Goal: Task Accomplishment & Management: Use online tool/utility

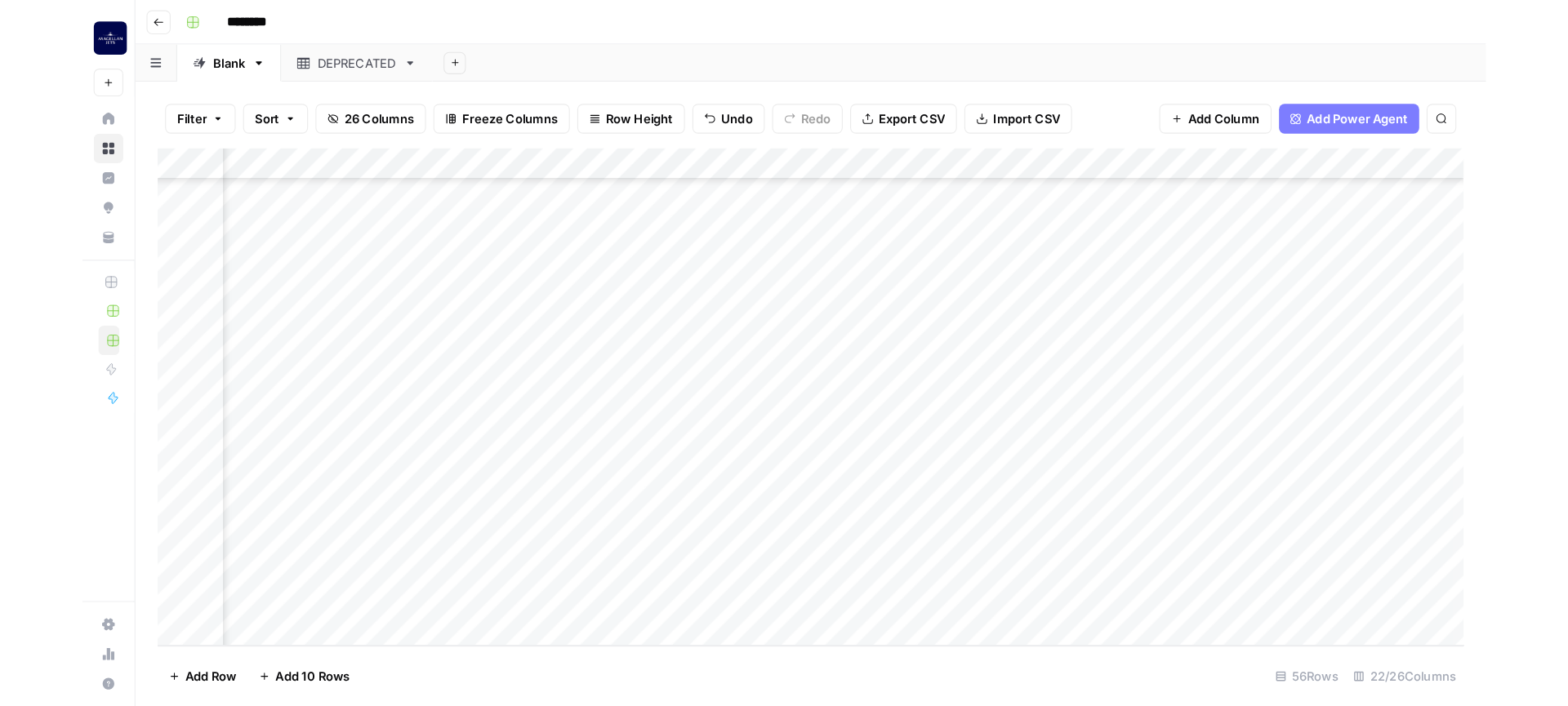
scroll to position [1171, 1477]
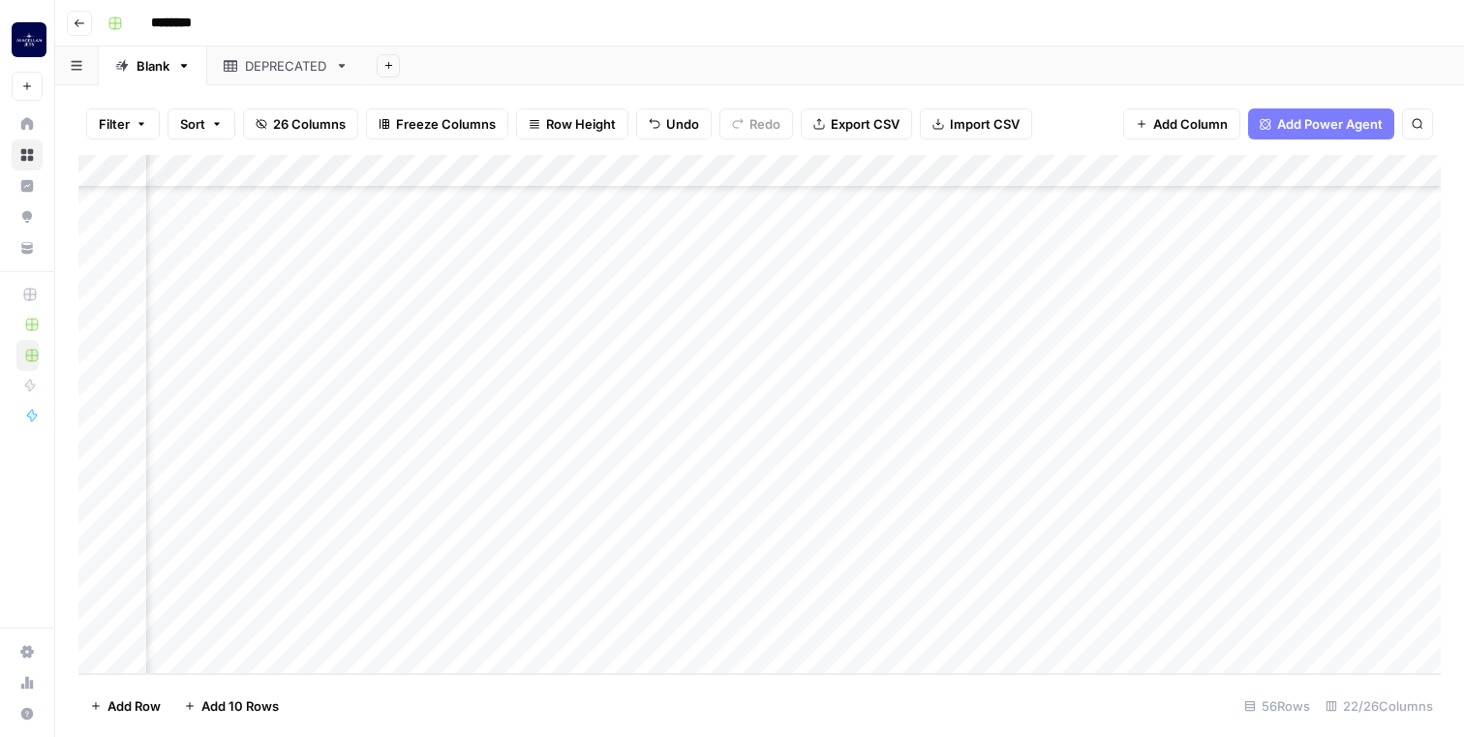
click at [476, 623] on div "Add Column" at bounding box center [759, 414] width 1362 height 519
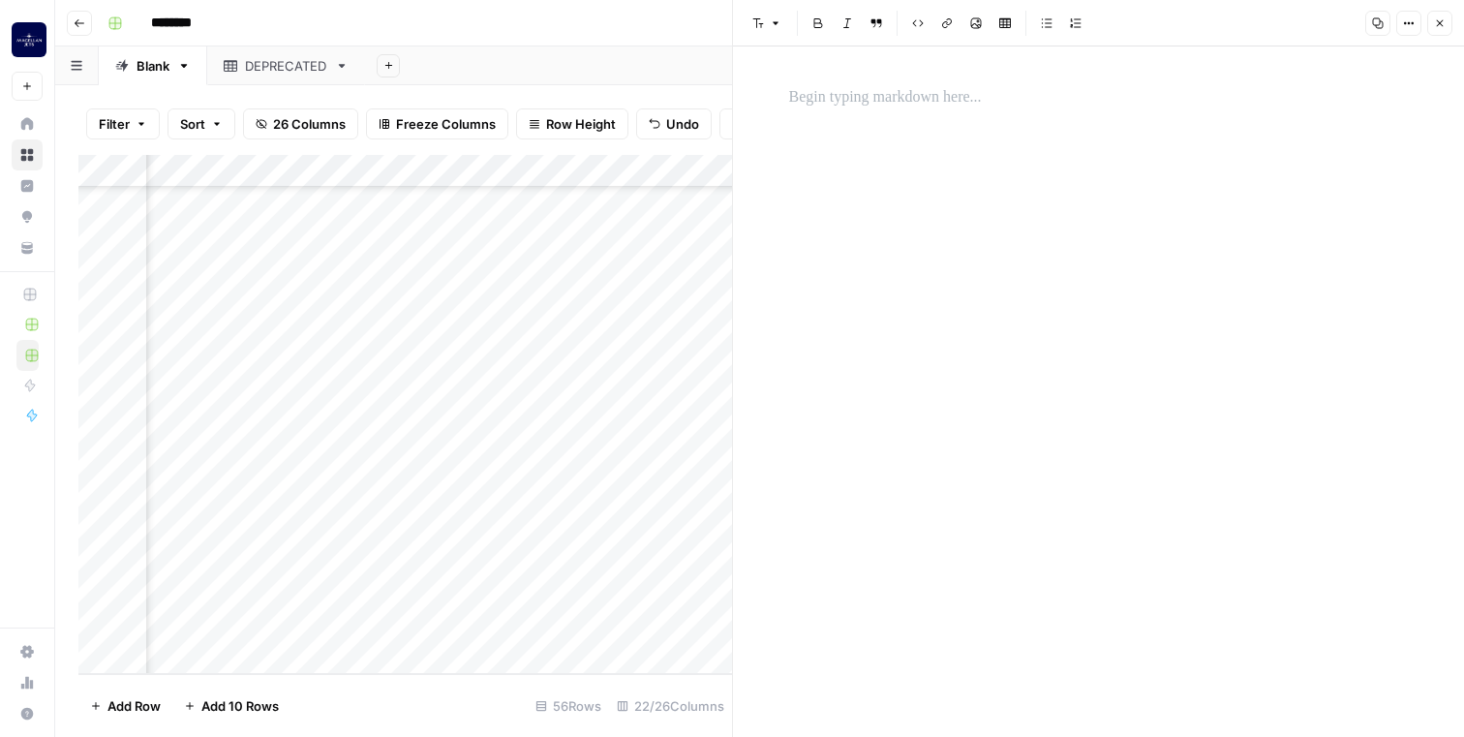
click at [1090, 114] on div at bounding box center [1098, 97] width 643 height 41
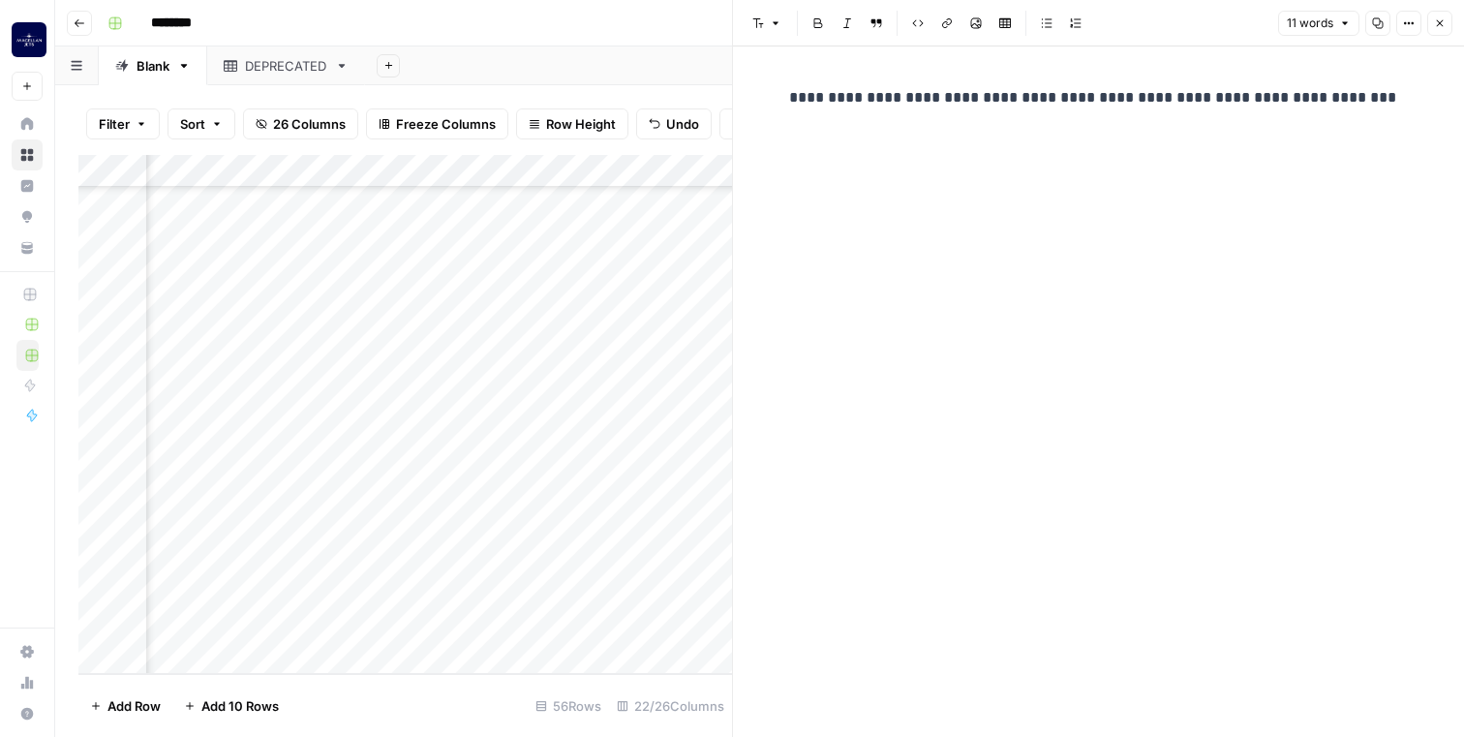
click at [1448, 24] on button "Close" at bounding box center [1439, 23] width 25 height 25
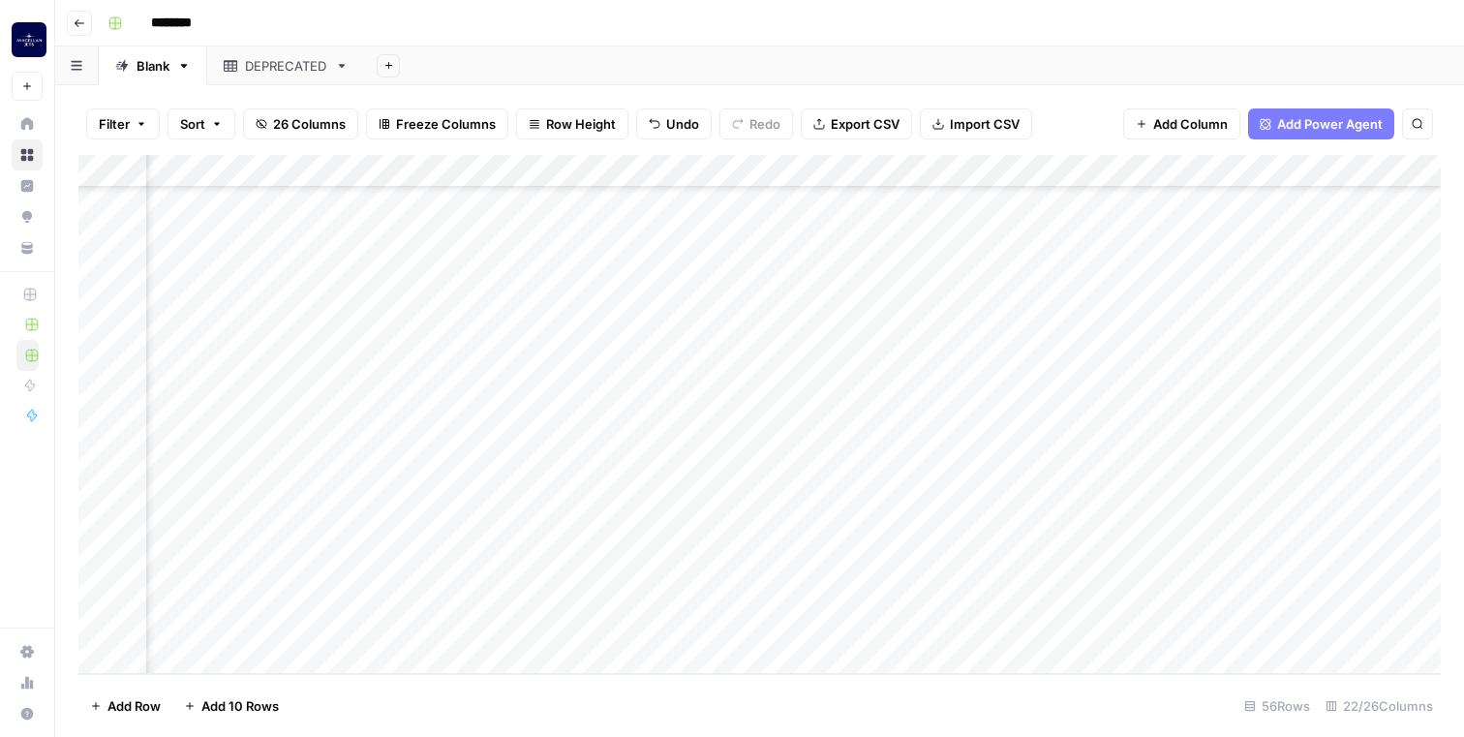
click at [691, 621] on div "Add Column" at bounding box center [759, 414] width 1362 height 519
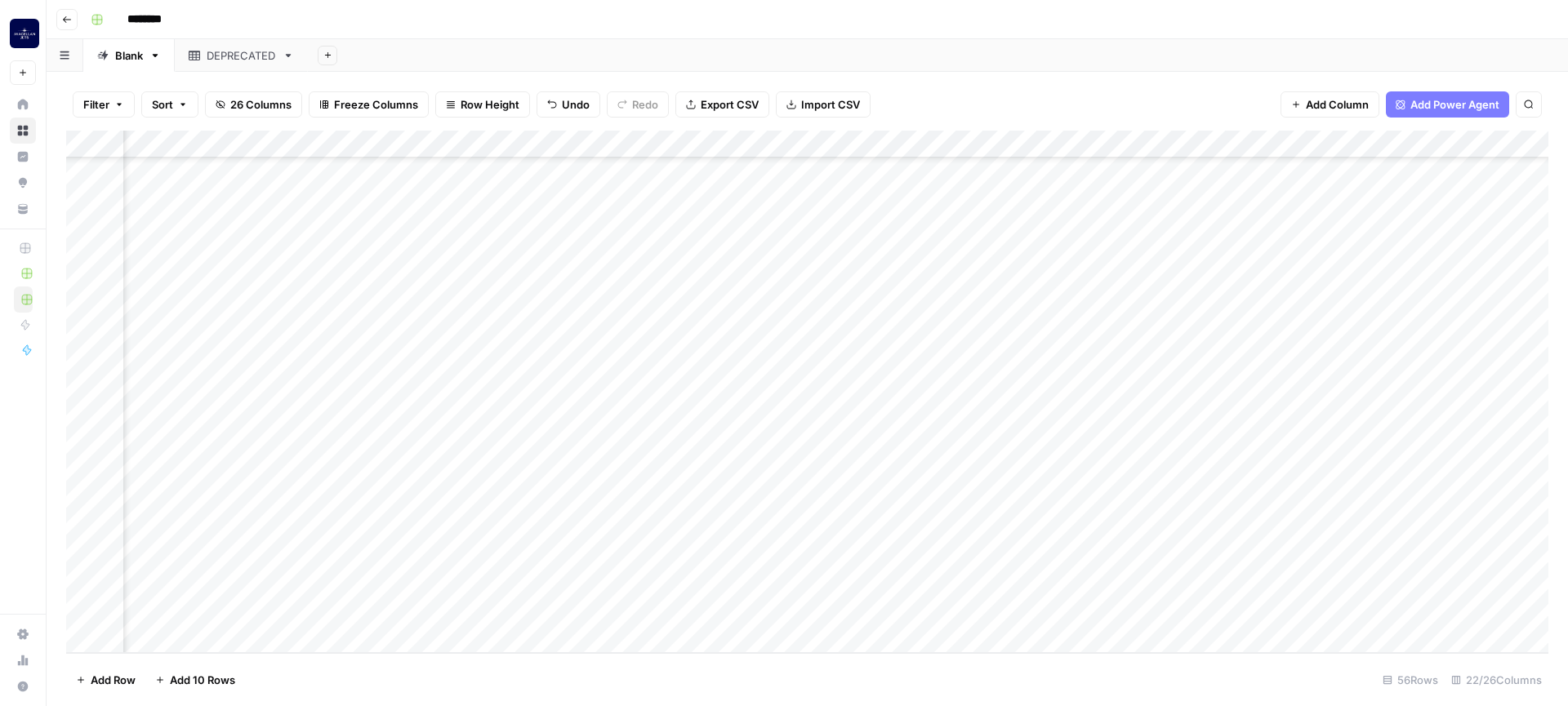
scroll to position [1086, 1775]
click at [810, 611] on div "Add Column" at bounding box center [806, 392] width 1482 height 523
click at [426, 610] on div "Add Column" at bounding box center [806, 392] width 1482 height 523
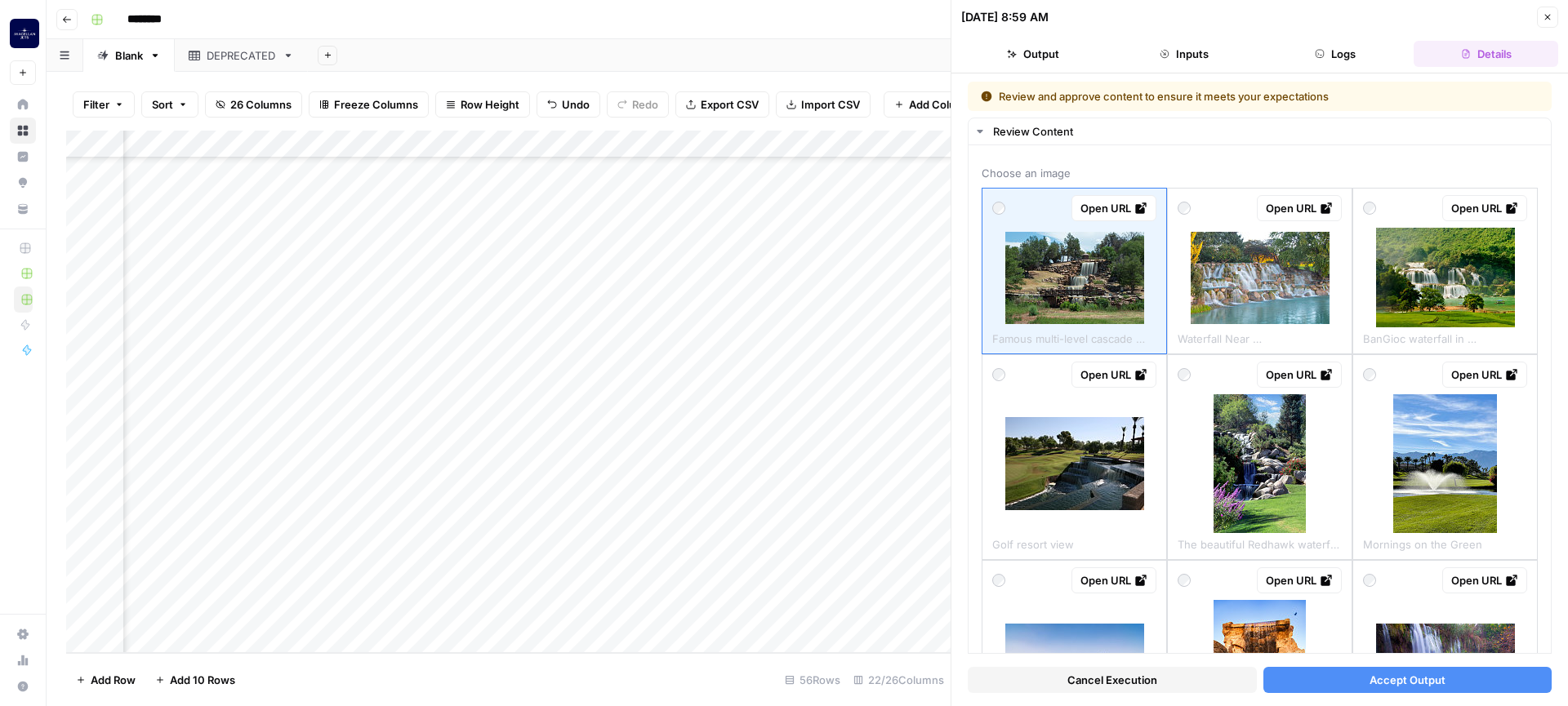
click at [1234, 621] on span "Accept Output" at bounding box center [1408, 680] width 76 height 16
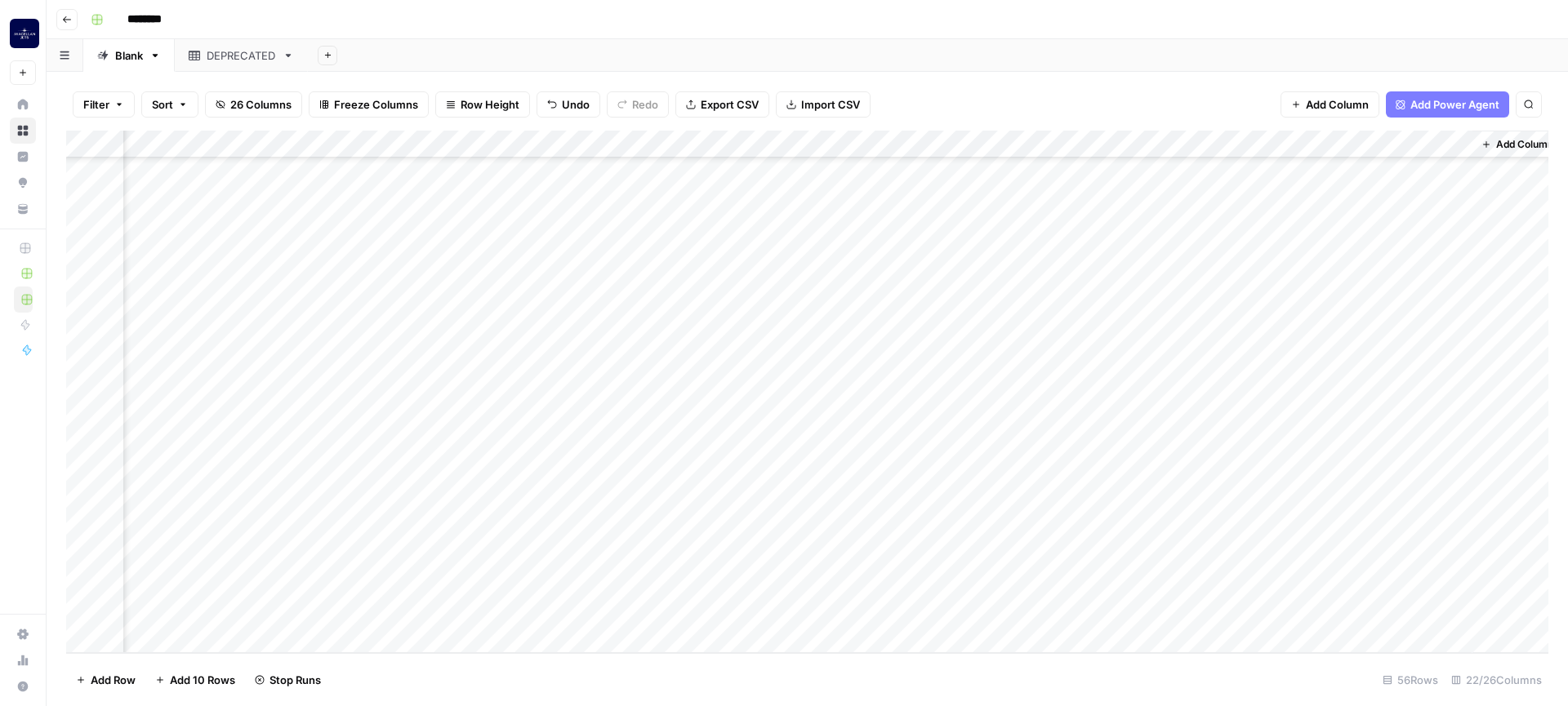
scroll to position [1086, 2219]
click at [434, 611] on div "Add Column" at bounding box center [806, 392] width 1482 height 523
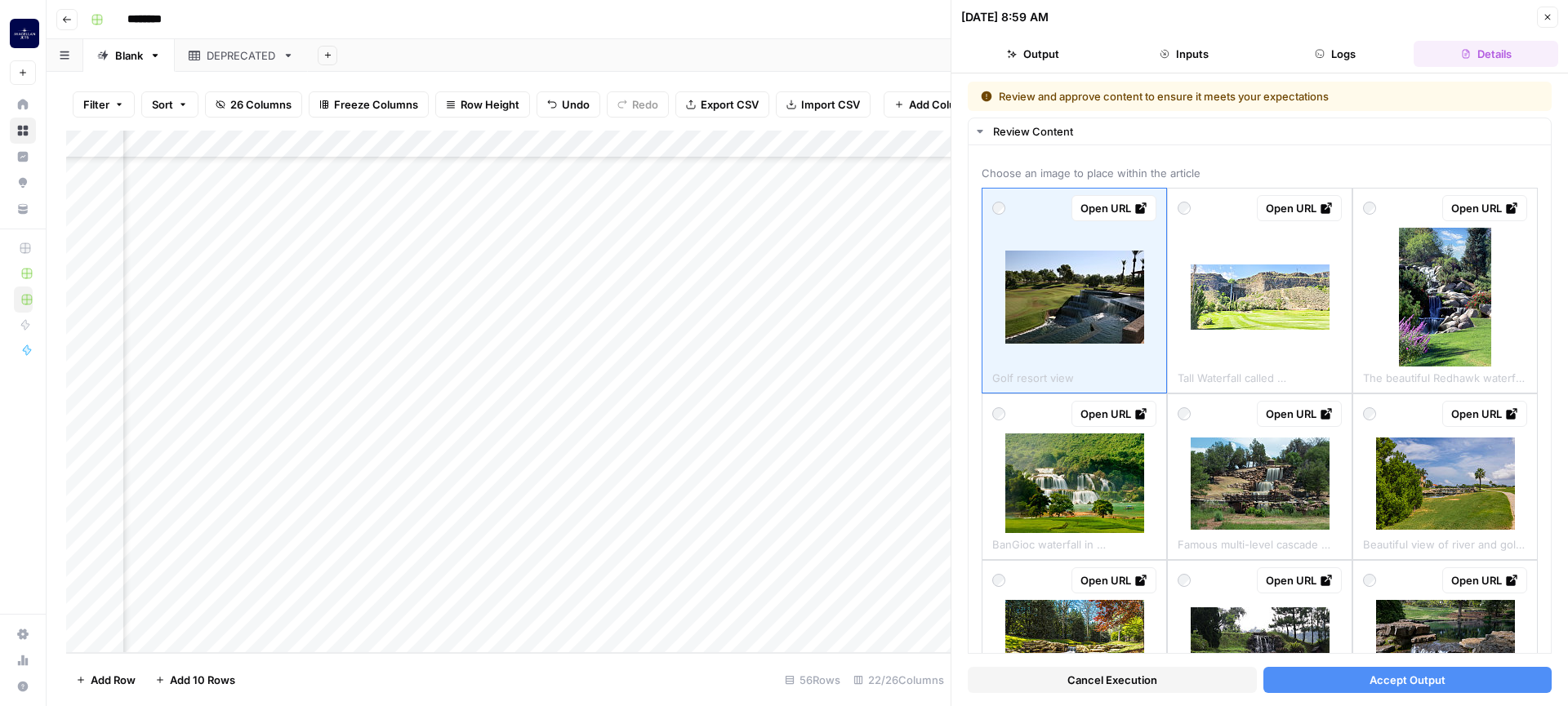
click at [1234, 621] on span "Accept Output" at bounding box center [1408, 680] width 76 height 16
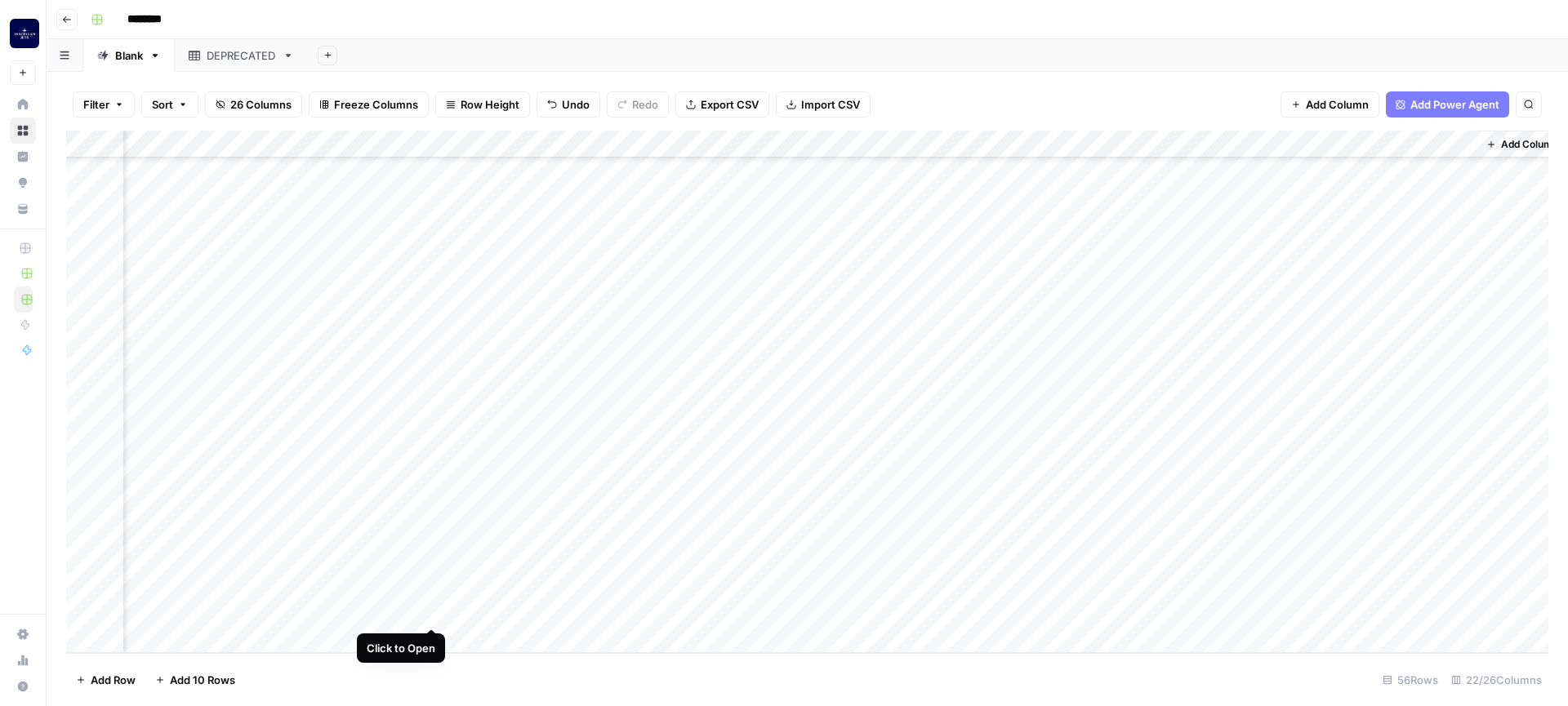
click at [434, 611] on div "Add Column" at bounding box center [806, 392] width 1482 height 523
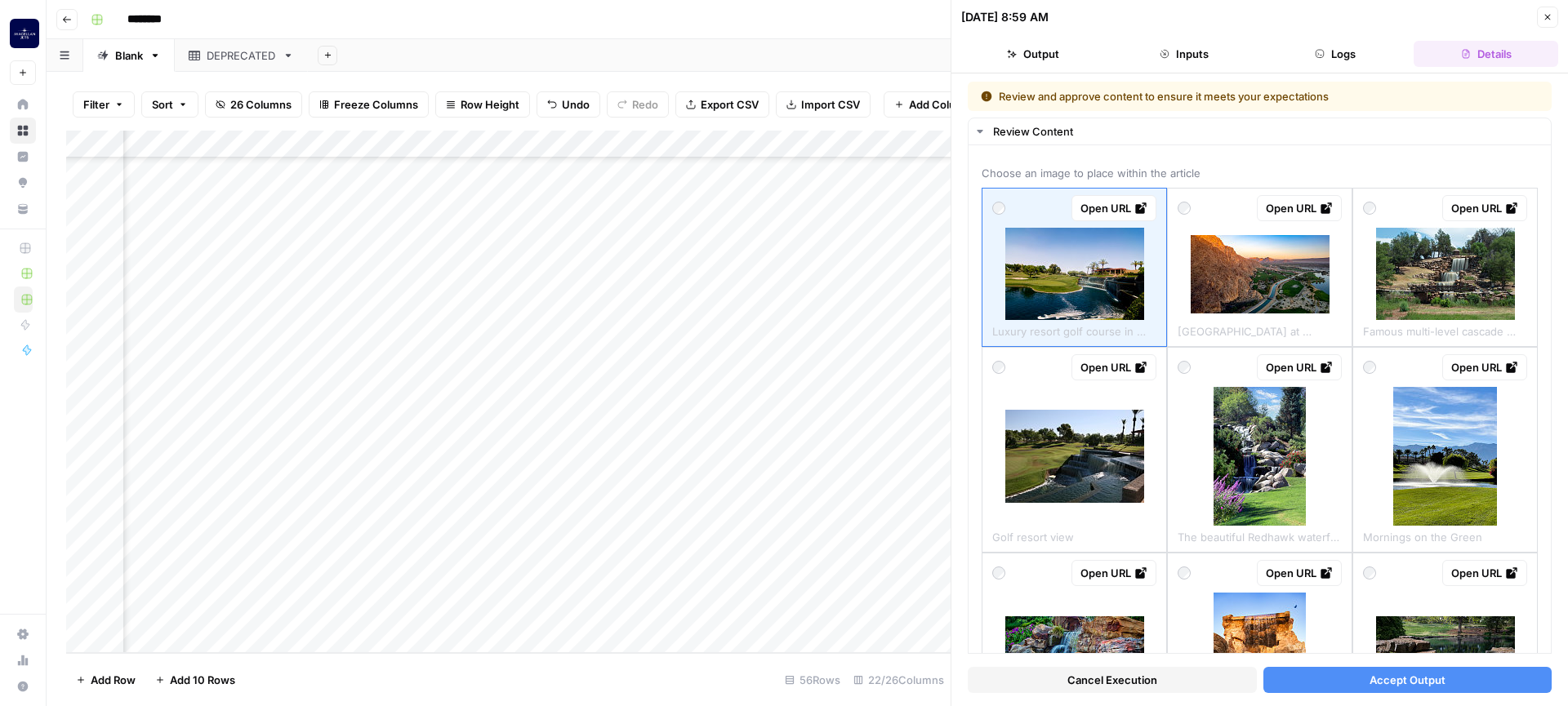
click at [1234, 621] on span "Accept Output" at bounding box center [1408, 680] width 76 height 16
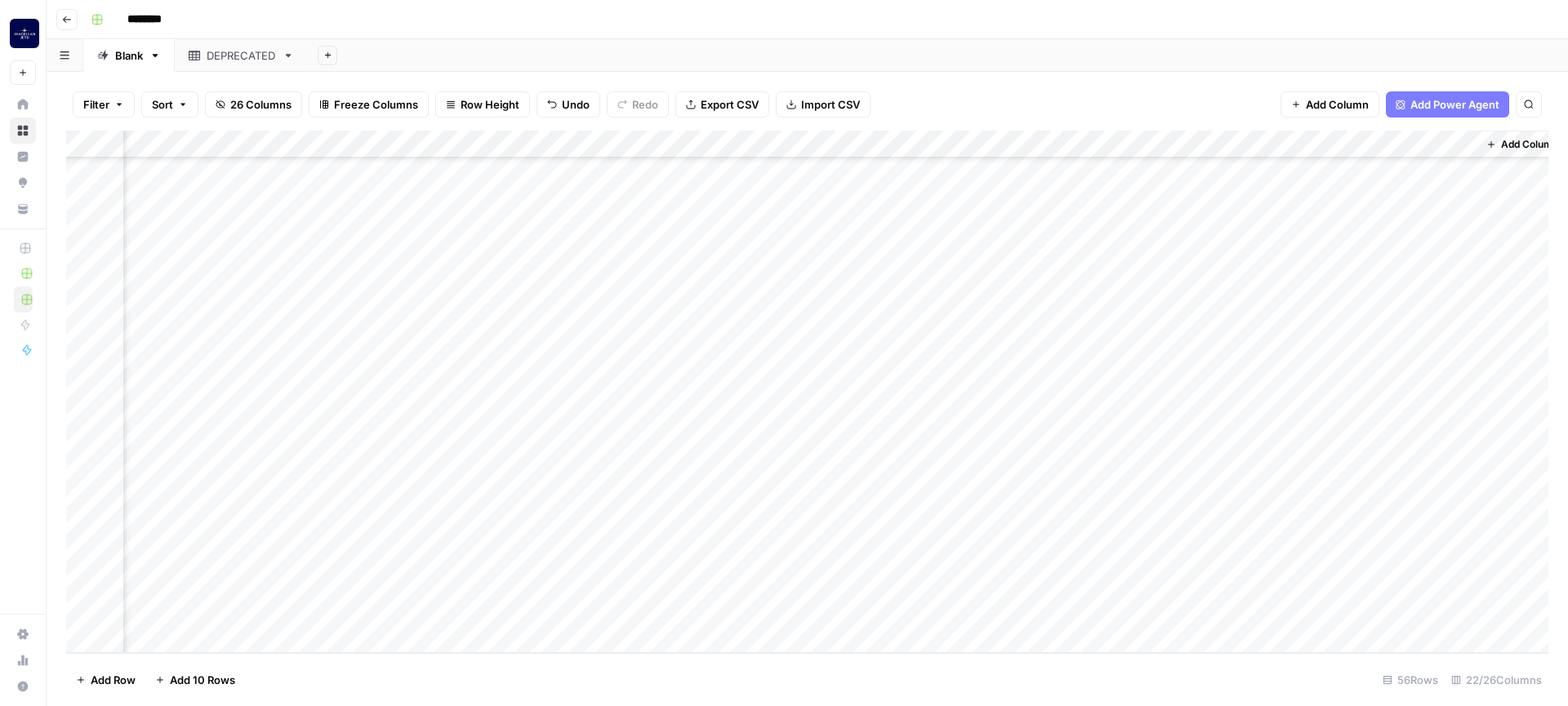
click at [1234, 609] on div "Add Column" at bounding box center [806, 392] width 1482 height 523
click at [1234, 613] on div "Add Column" at bounding box center [806, 392] width 1482 height 523
click at [518, 611] on div "Add Column" at bounding box center [806, 392] width 1482 height 523
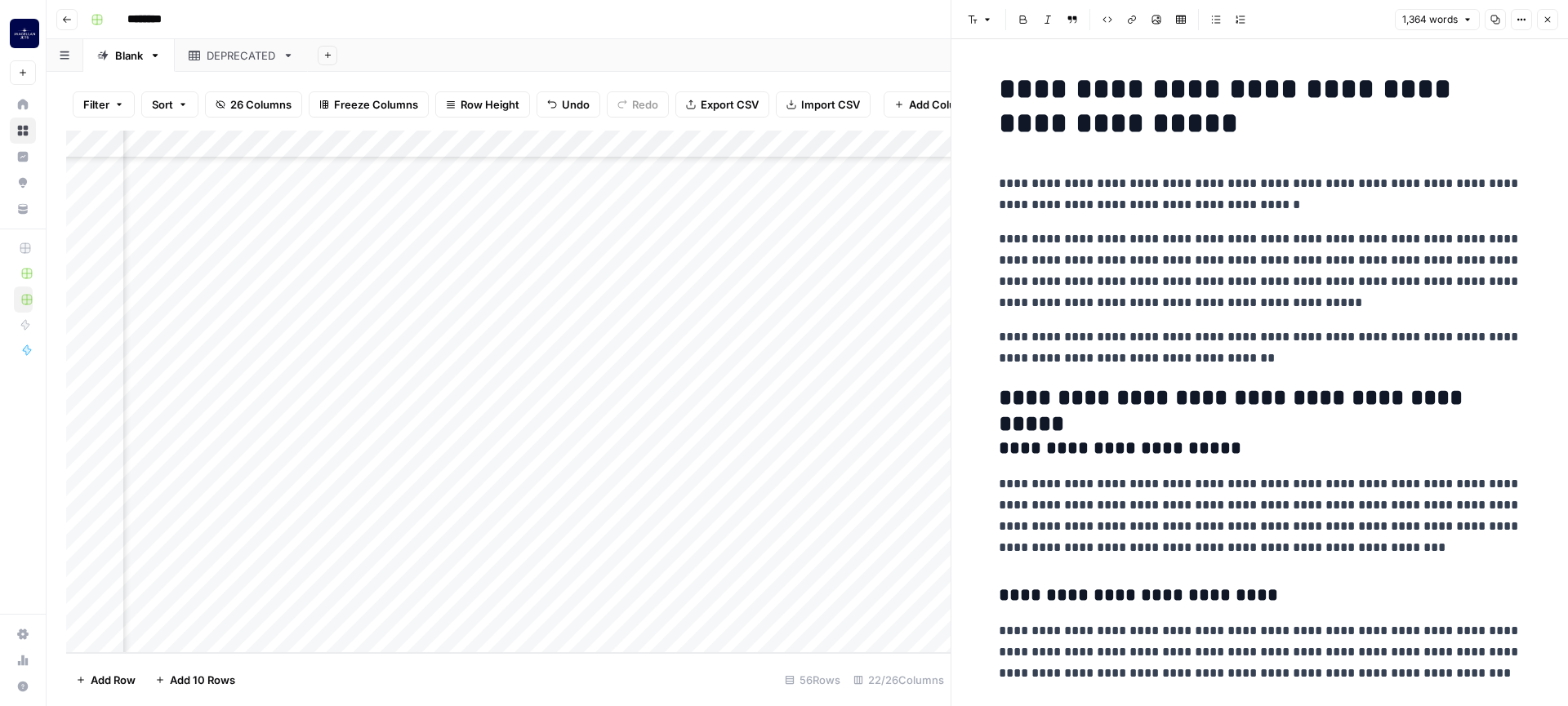
click at [1005, 95] on h1 "**********" at bounding box center [1260, 105] width 523 height 68
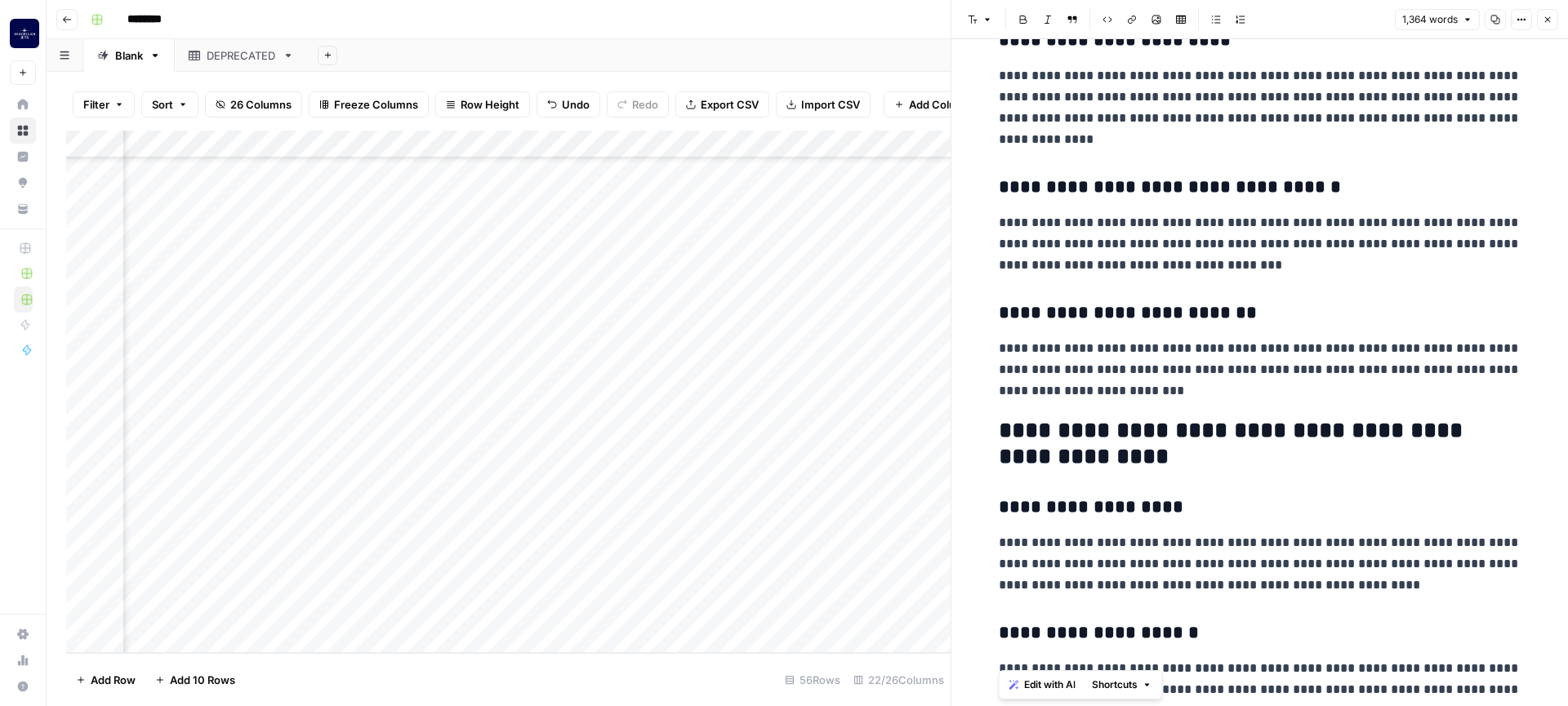
scroll to position [2525, 0]
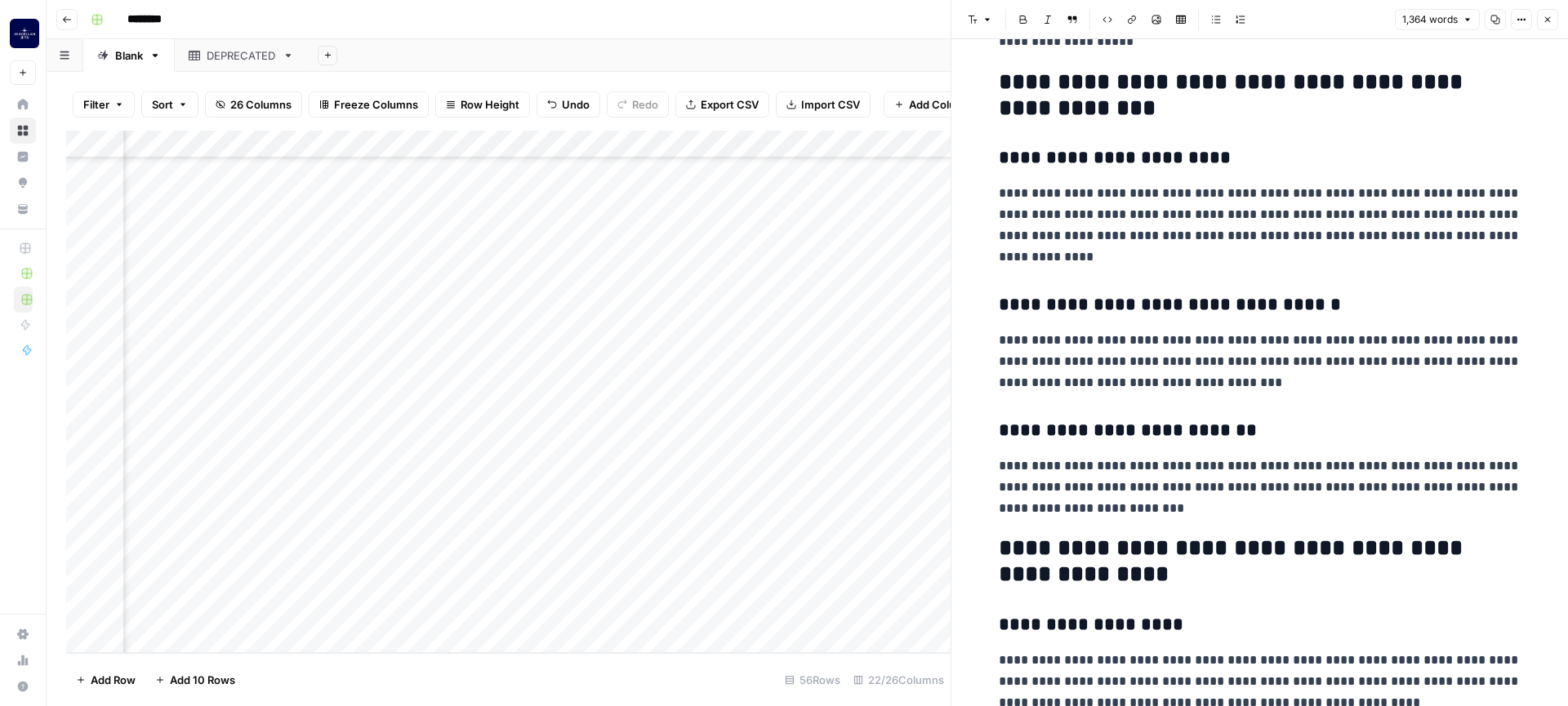
click at [1234, 17] on icon "button" at bounding box center [1548, 19] width 10 height 10
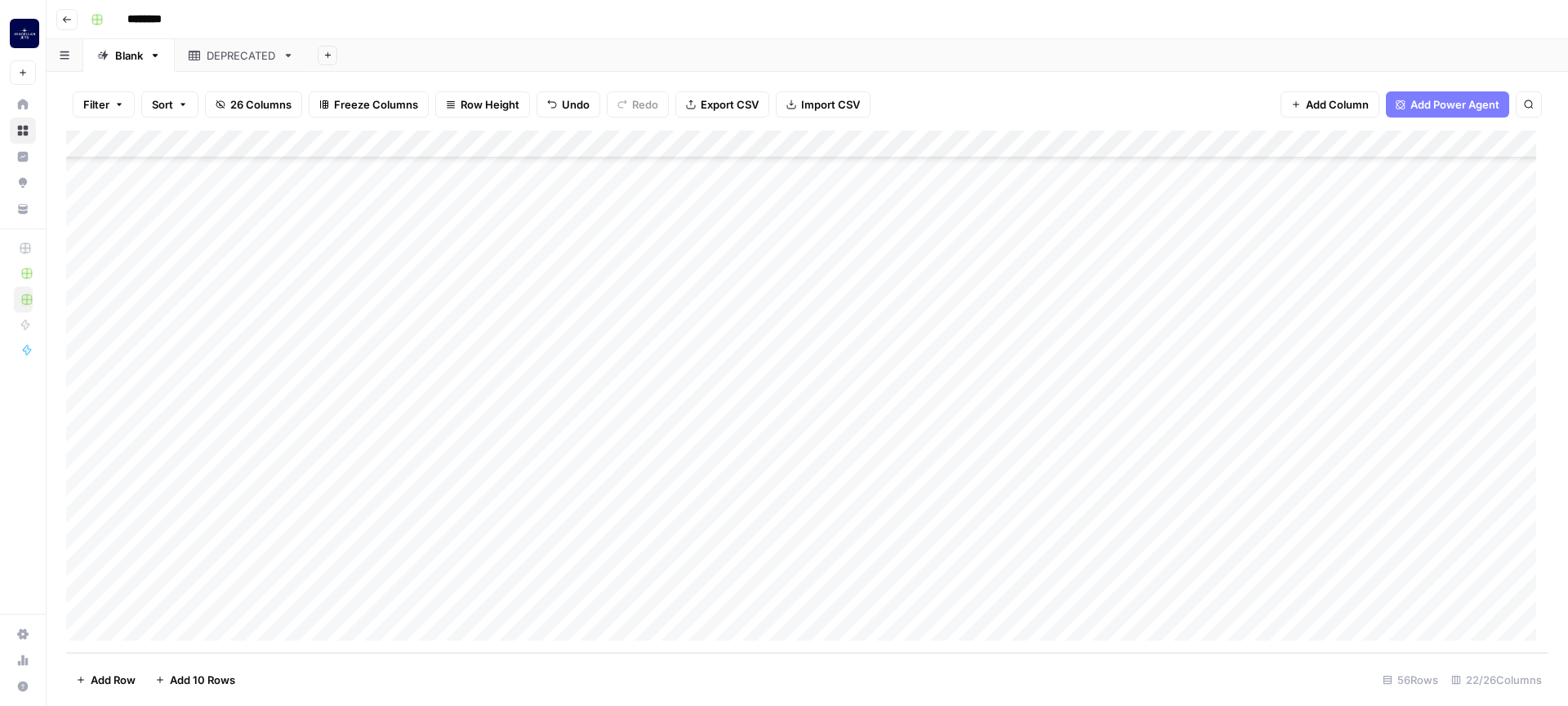
scroll to position [1098, 0]
click at [191, 621] on div "Add Column" at bounding box center [806, 392] width 1482 height 523
click at [191, 621] on div "Add Column" at bounding box center [806, 392] width 1482 height 523
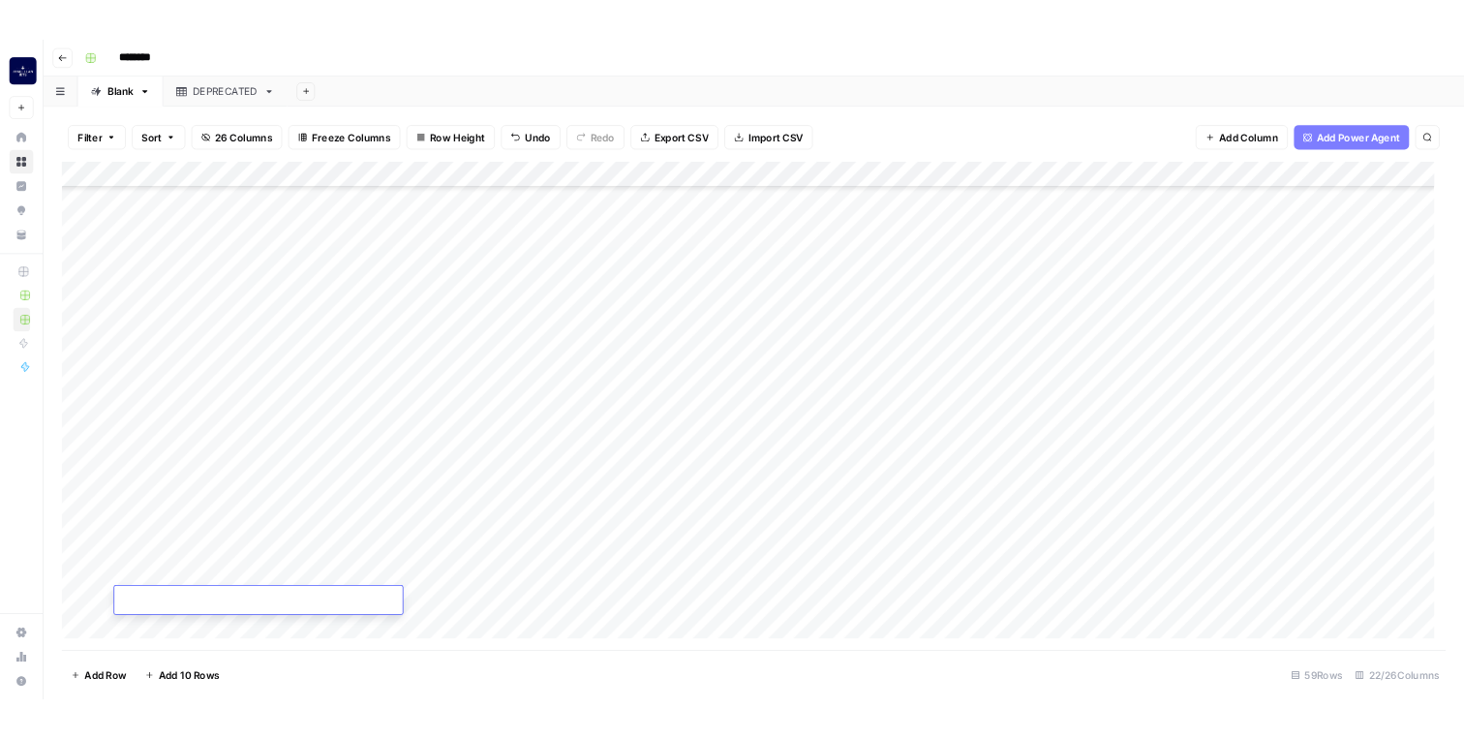
scroll to position [1401, 0]
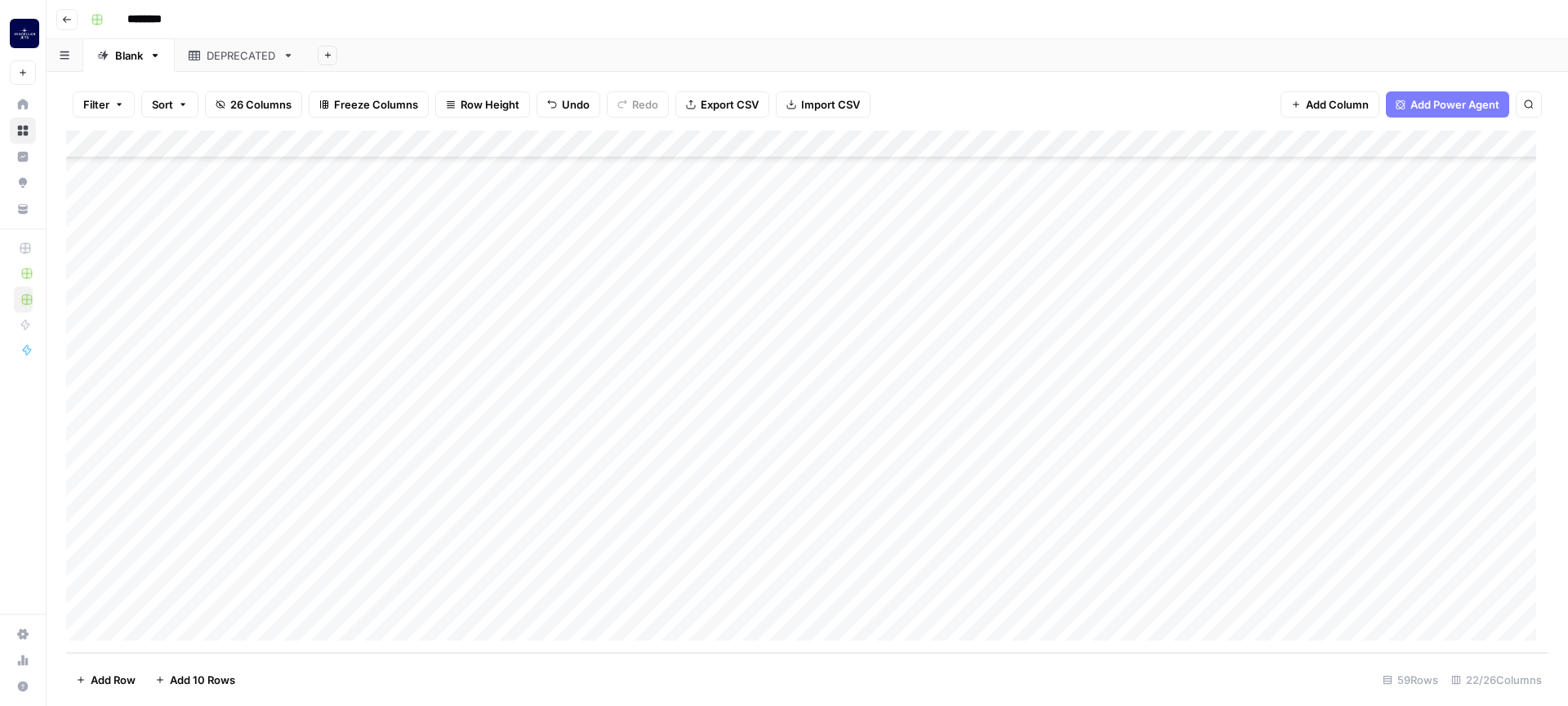
click at [239, 536] on div "Add Column" at bounding box center [806, 392] width 1482 height 523
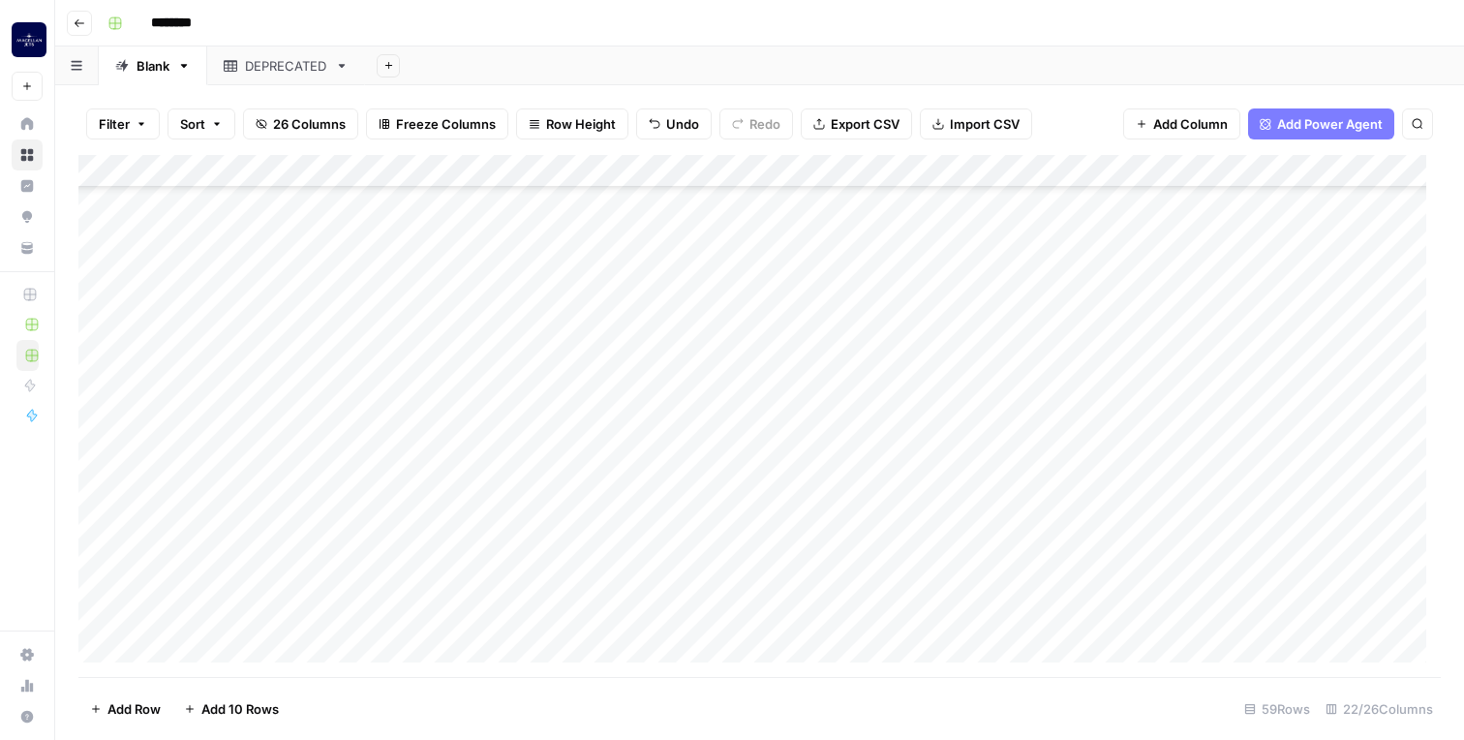
scroll to position [1401, 0]
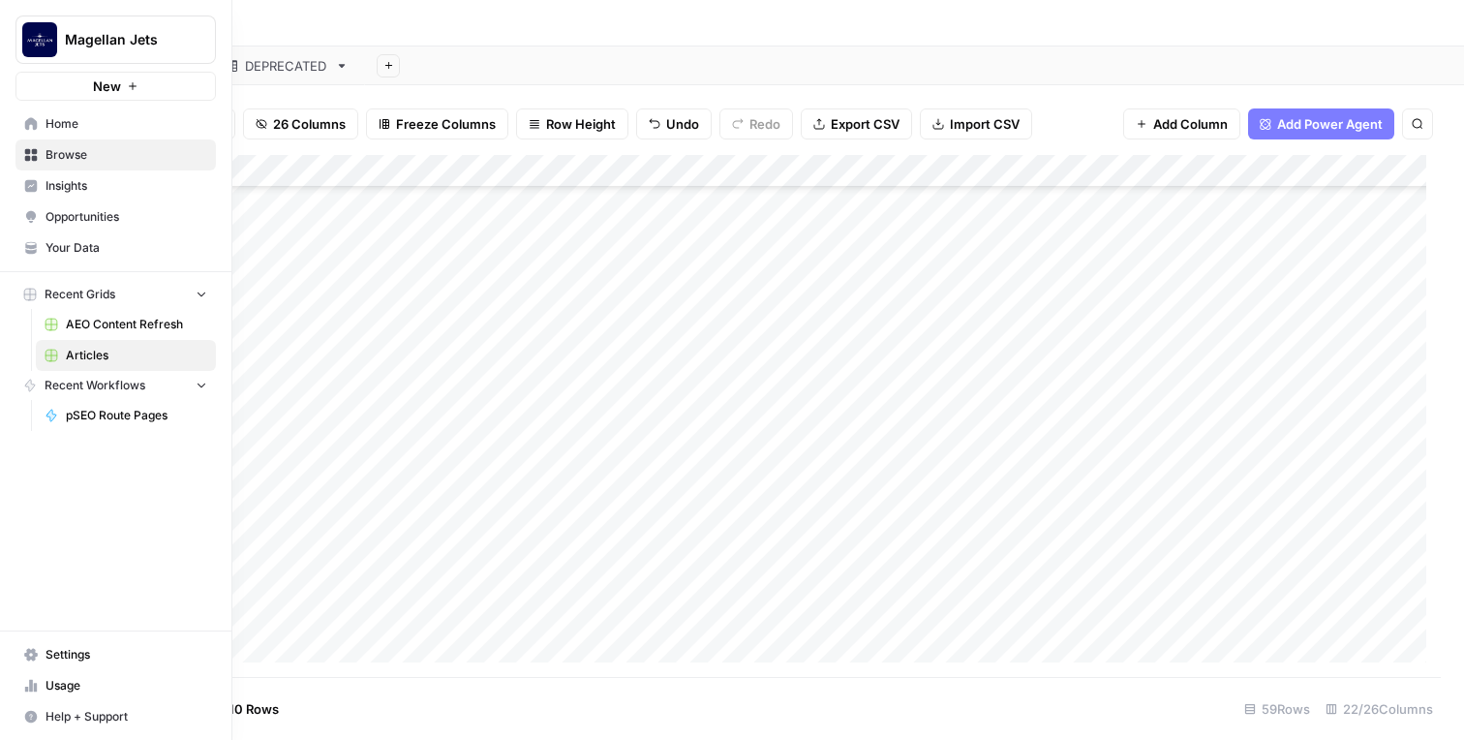
click at [109, 412] on span "pSEO Route Pages" at bounding box center [136, 415] width 141 height 17
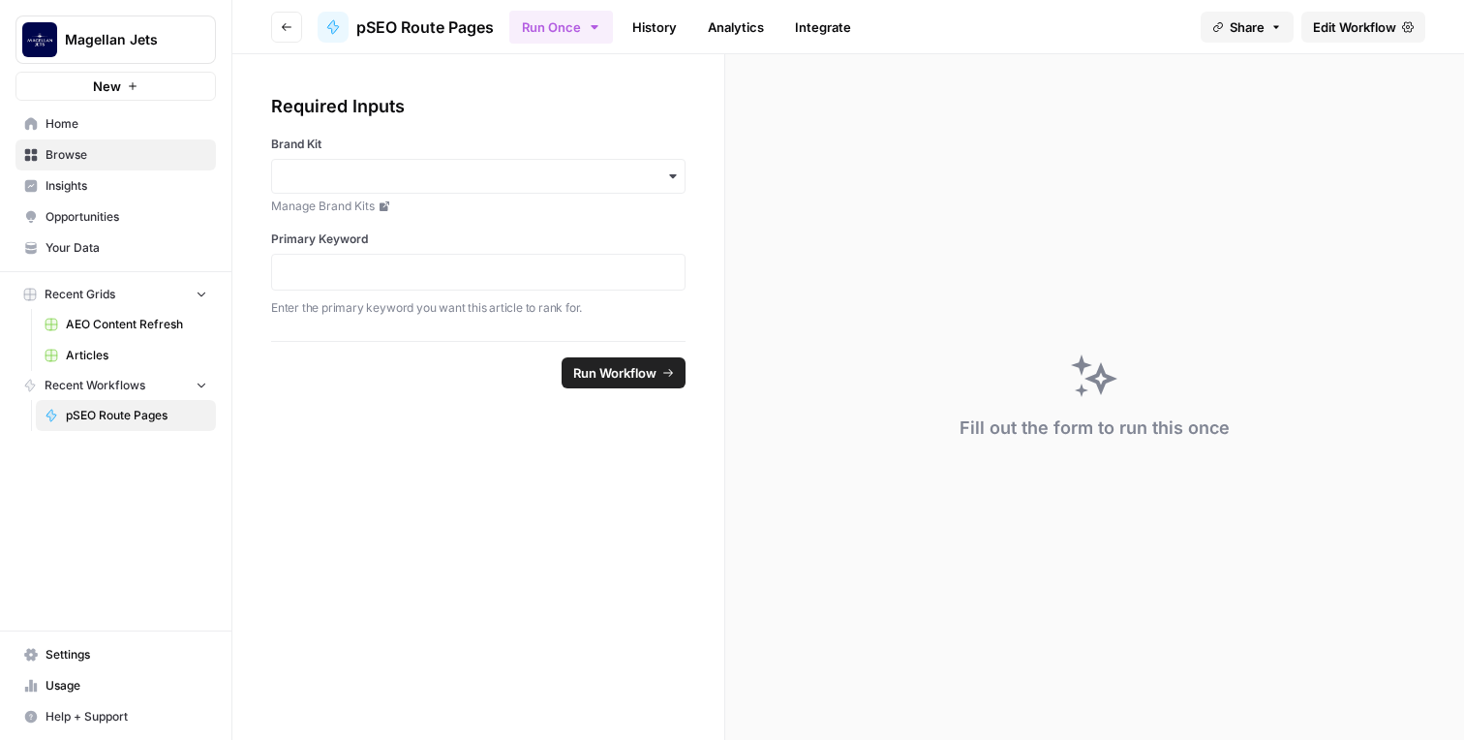
click at [366, 17] on span "pSEO Route Pages" at bounding box center [424, 26] width 137 height 23
click at [203, 291] on icon "button" at bounding box center [202, 294] width 14 height 14
click at [67, 123] on span "Home" at bounding box center [127, 123] width 162 height 17
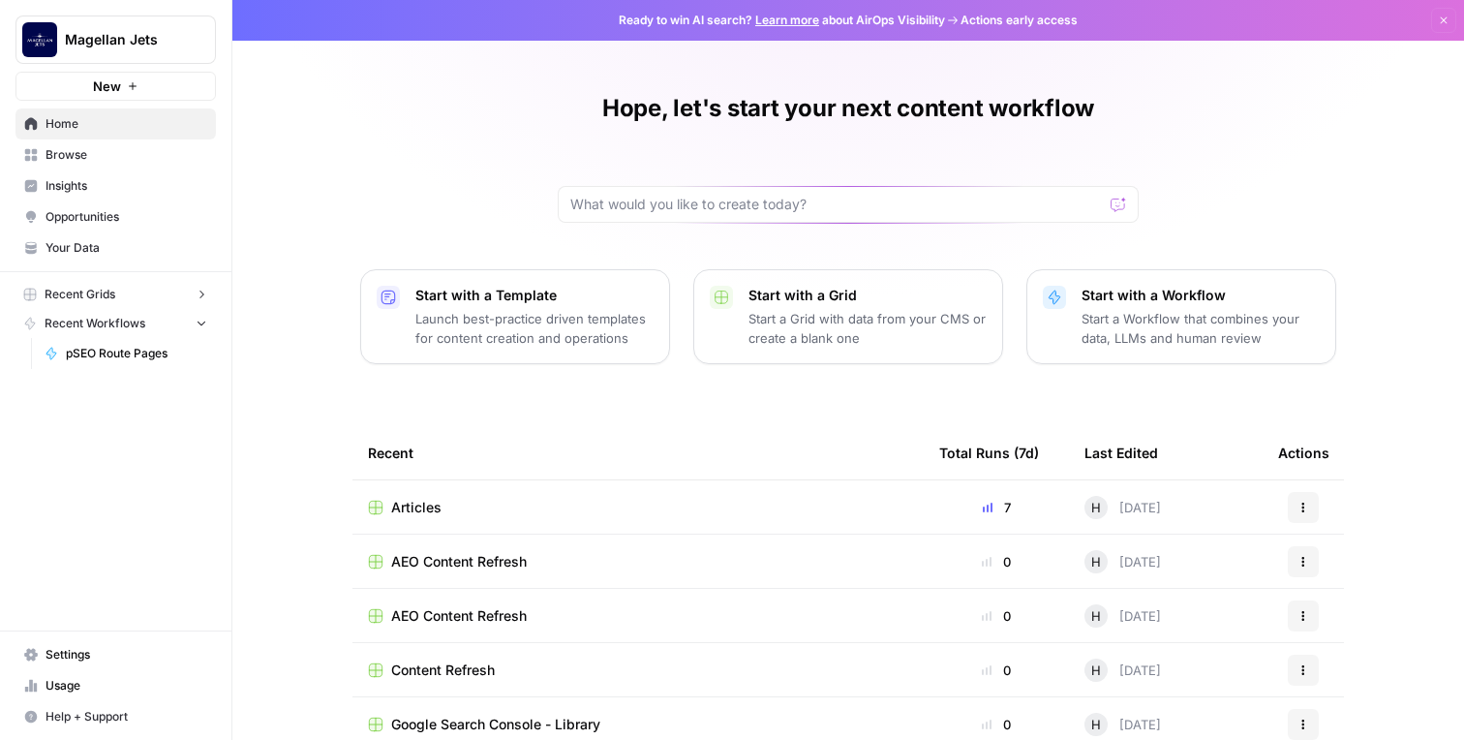
click at [72, 292] on span "Recent Grids" at bounding box center [80, 294] width 71 height 17
click at [120, 381] on span "Recent Workflows" at bounding box center [95, 385] width 101 height 17
click at [117, 56] on div "New" at bounding box center [115, 45] width 51 height 35
click at [122, 41] on div "New" at bounding box center [116, 45] width 28 height 19
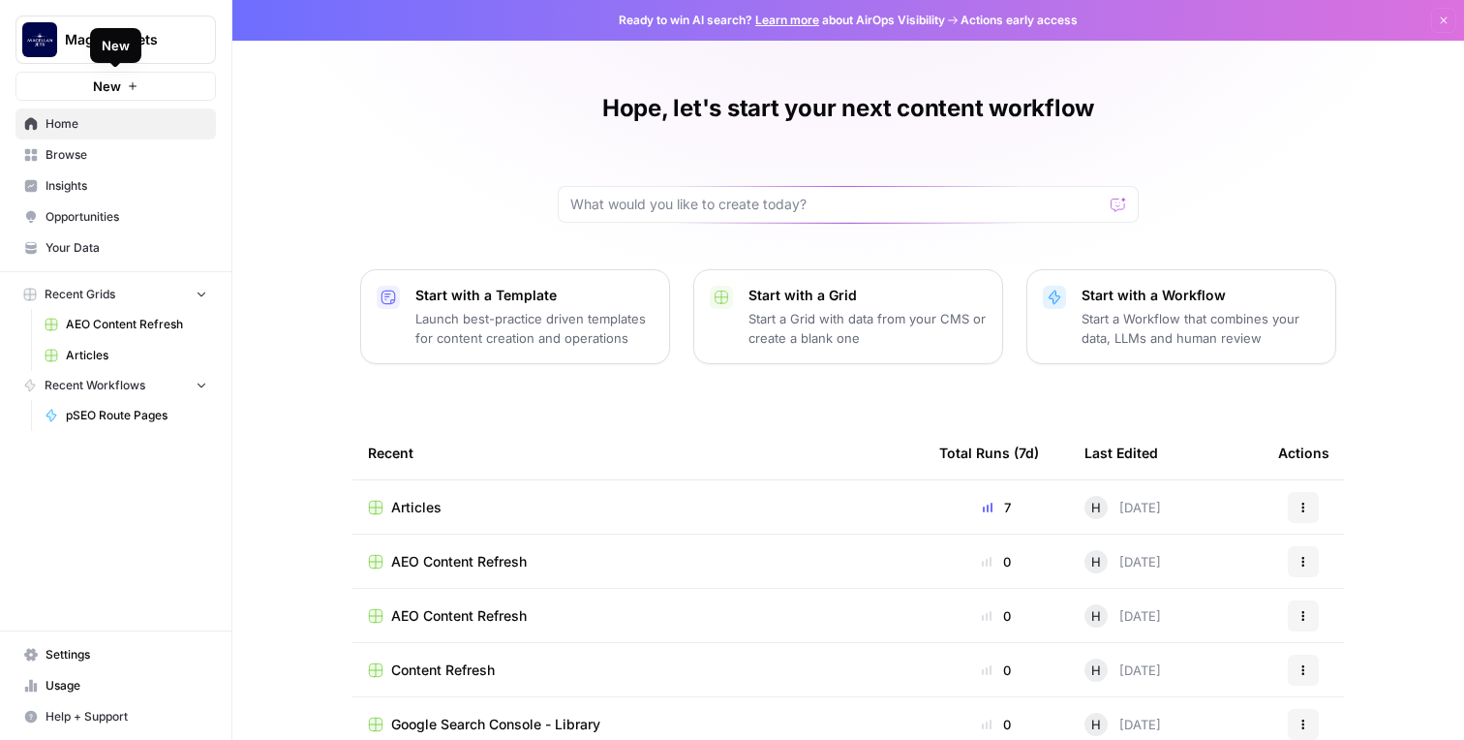
click at [165, 39] on span "Magellan Jets" at bounding box center [123, 39] width 117 height 19
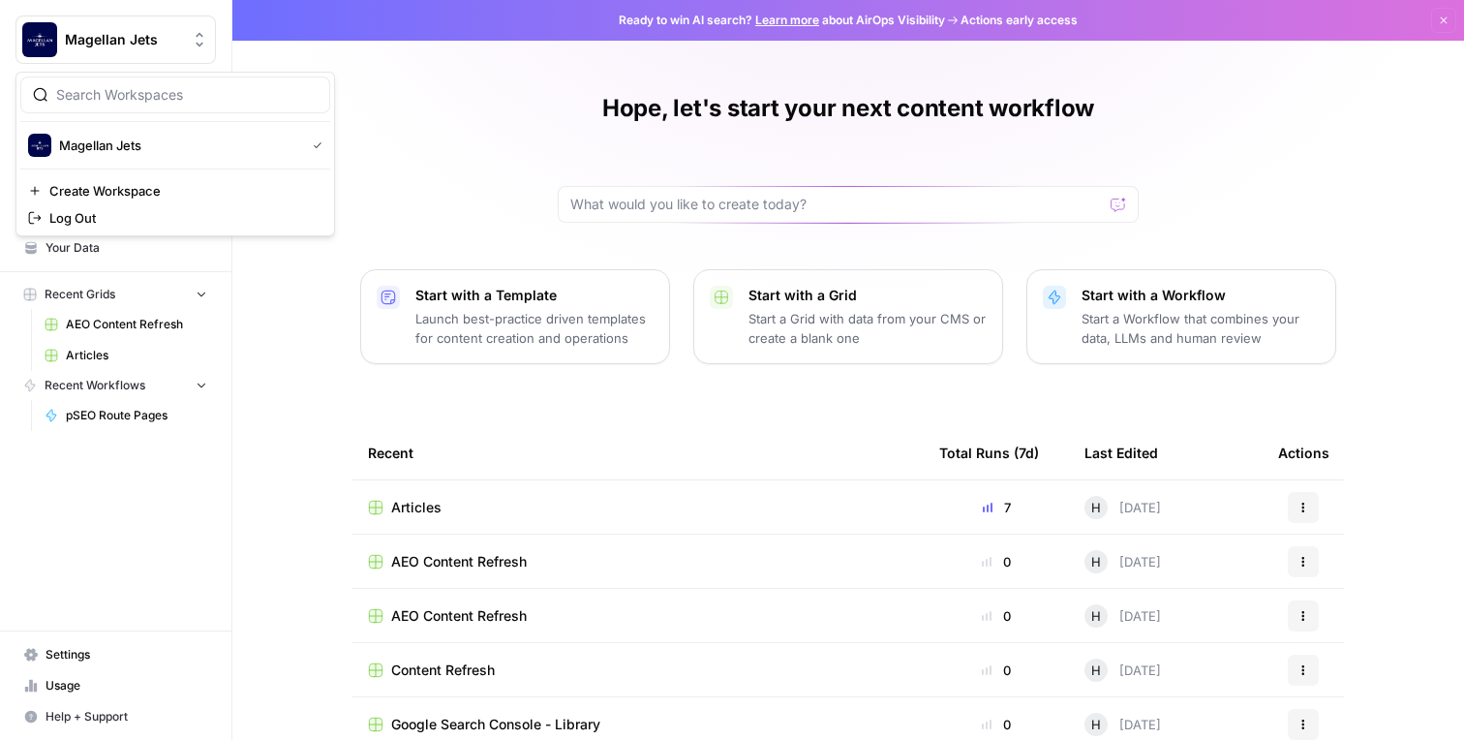
click at [165, 39] on span "Magellan Jets" at bounding box center [123, 39] width 117 height 19
click at [108, 366] on link "Articles" at bounding box center [126, 355] width 180 height 31
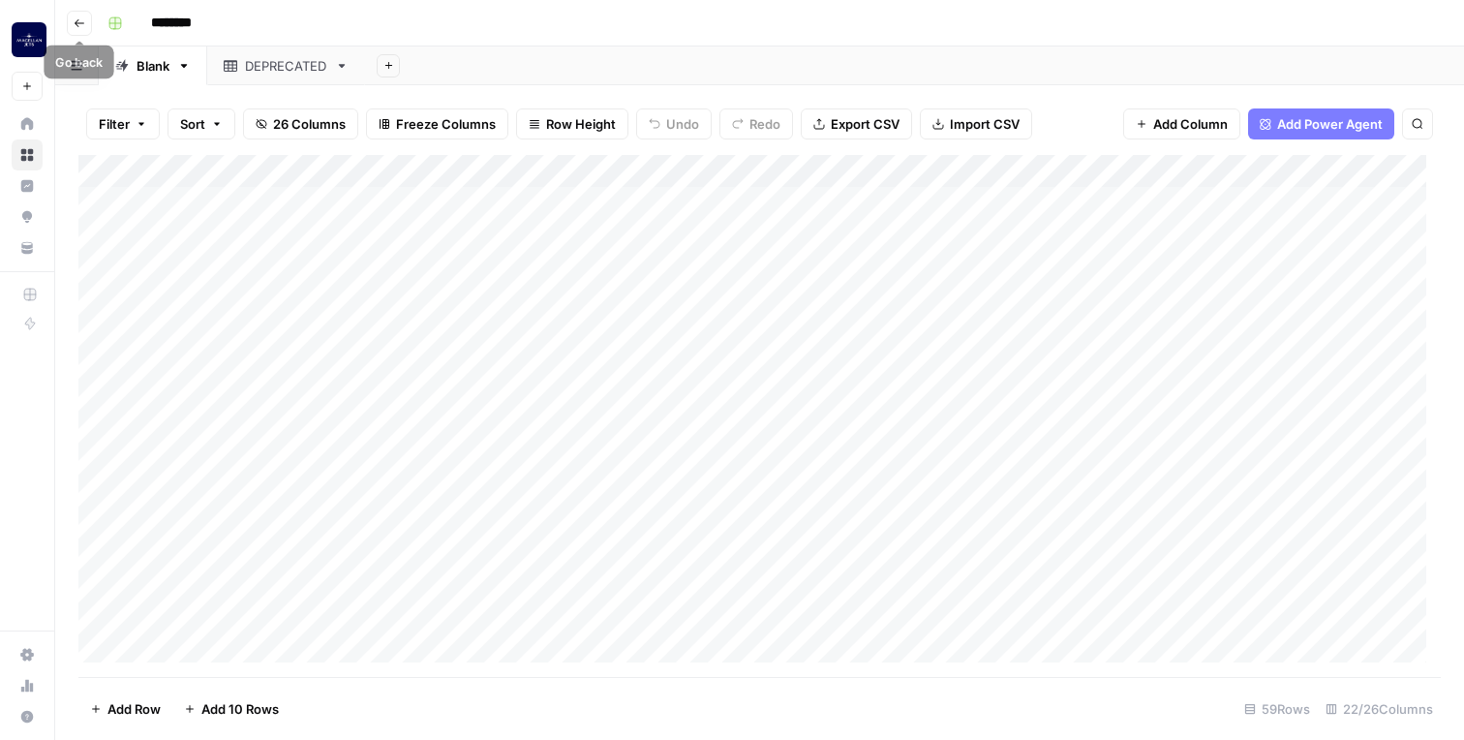
click at [71, 32] on button "Go back" at bounding box center [79, 23] width 25 height 25
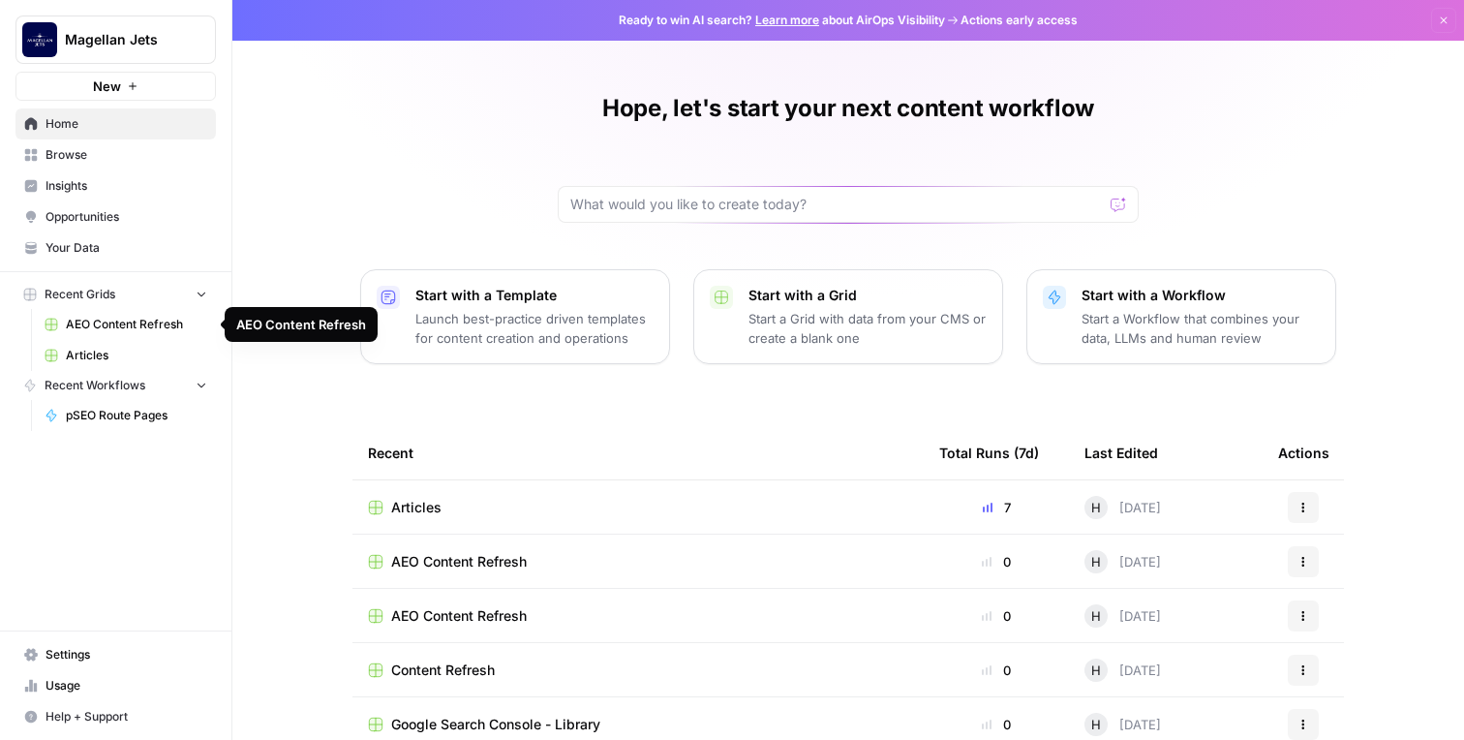
click at [112, 318] on span "AEO Content Refresh" at bounding box center [136, 324] width 141 height 17
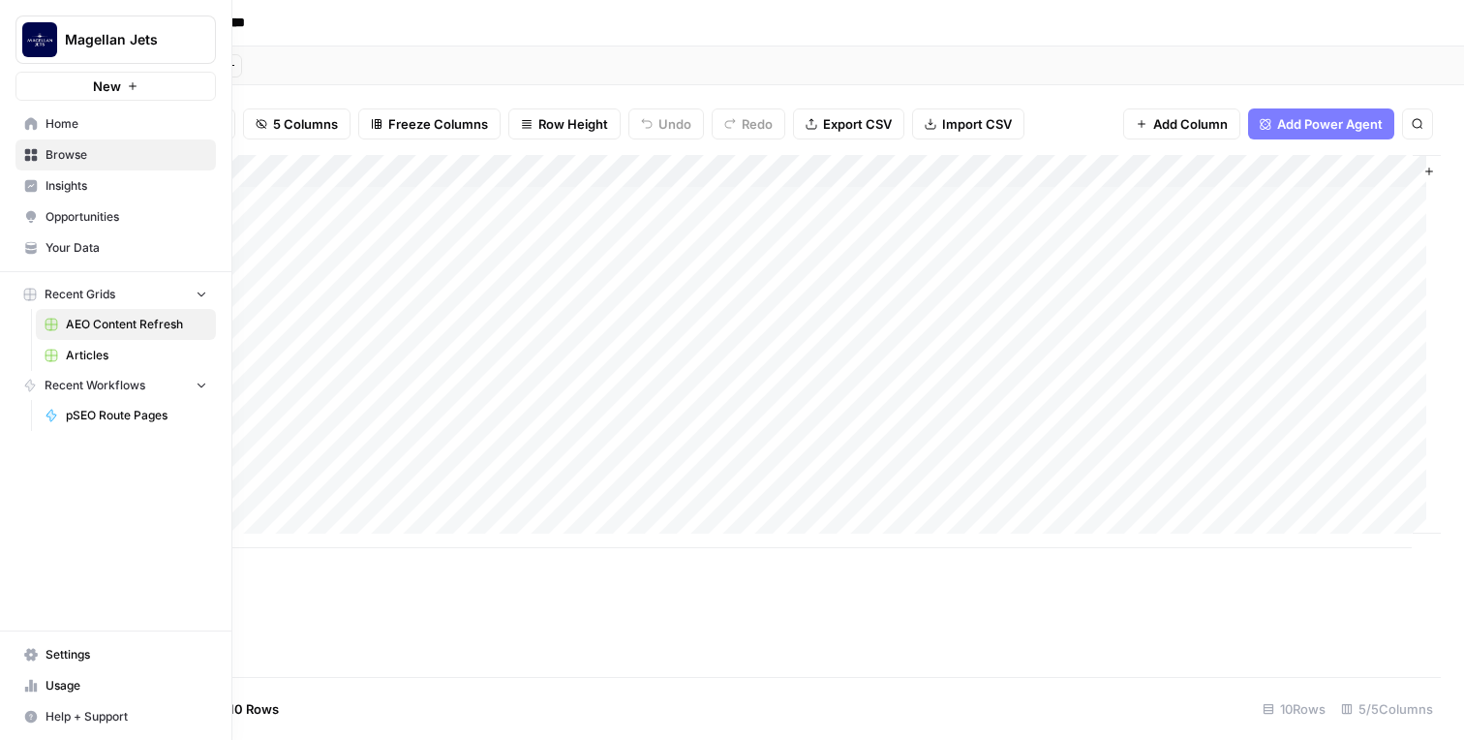
click at [55, 147] on span "Browse" at bounding box center [127, 154] width 162 height 17
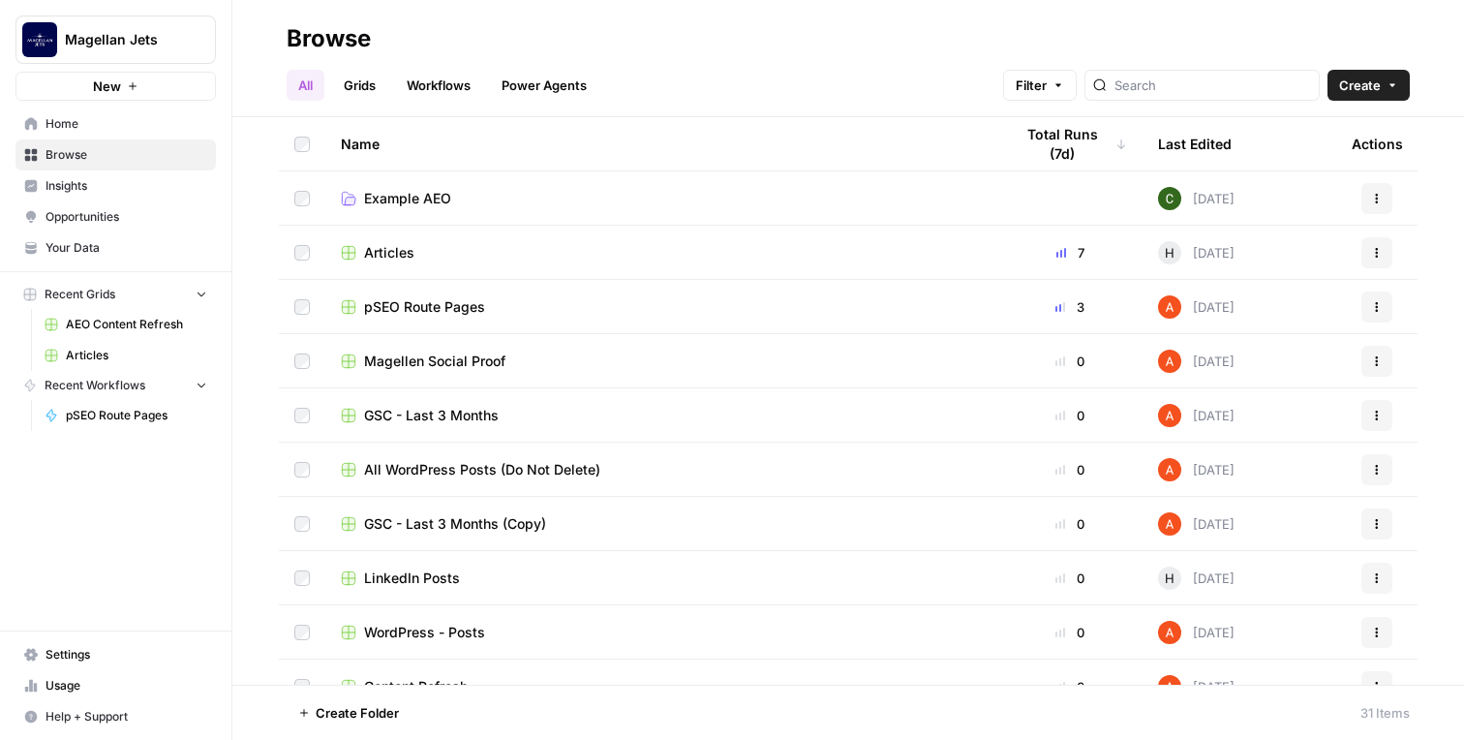
click at [414, 310] on span "pSEO Route Pages" at bounding box center [424, 306] width 121 height 19
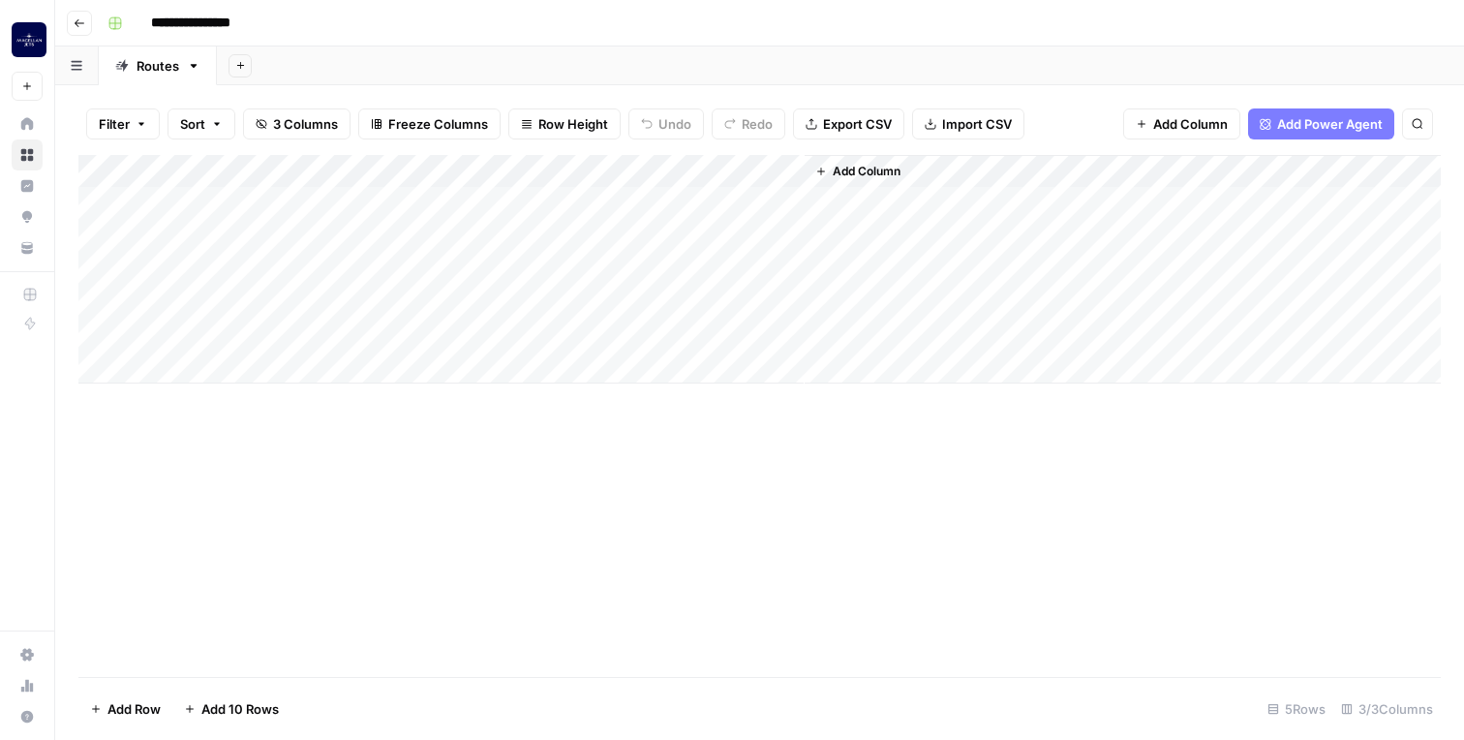
click at [785, 203] on div "Add Column" at bounding box center [759, 269] width 1362 height 228
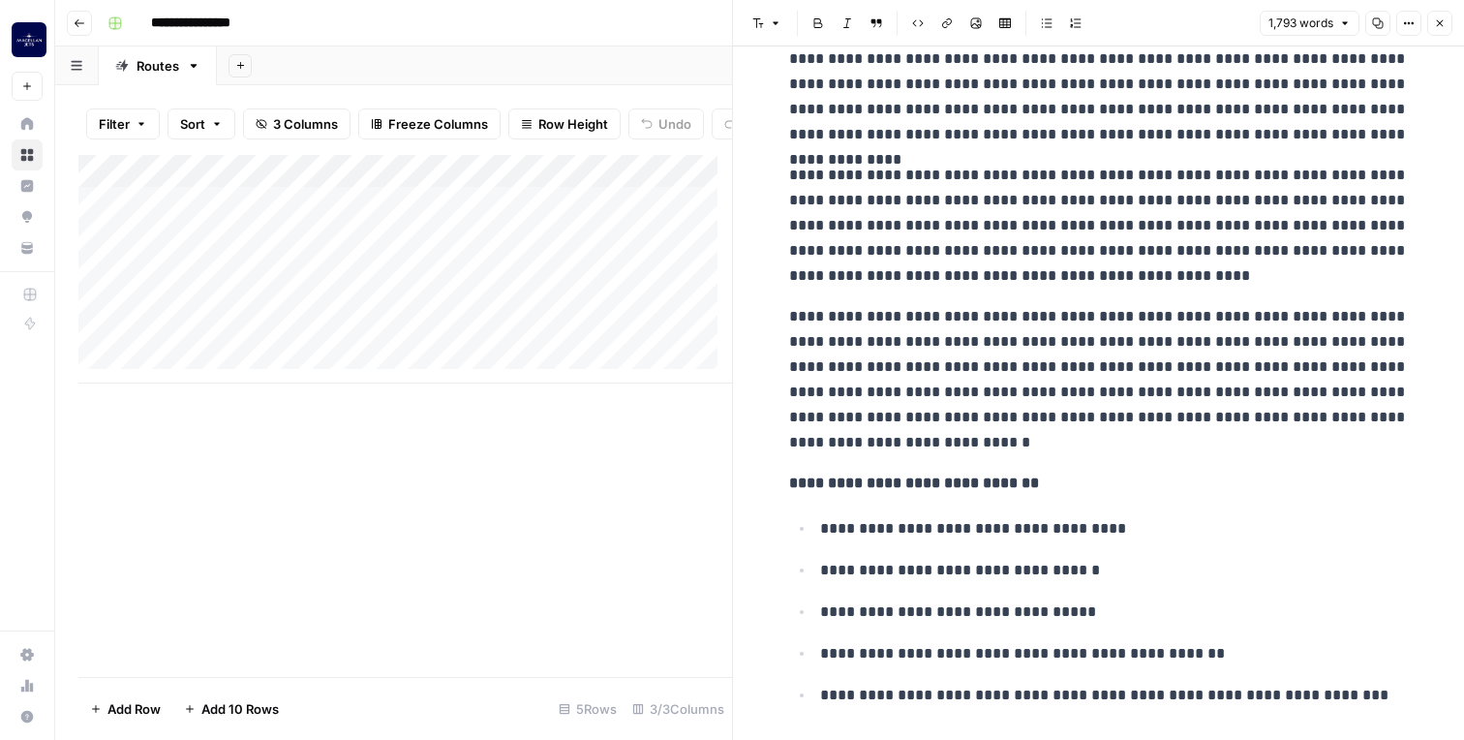
scroll to position [1552, 0]
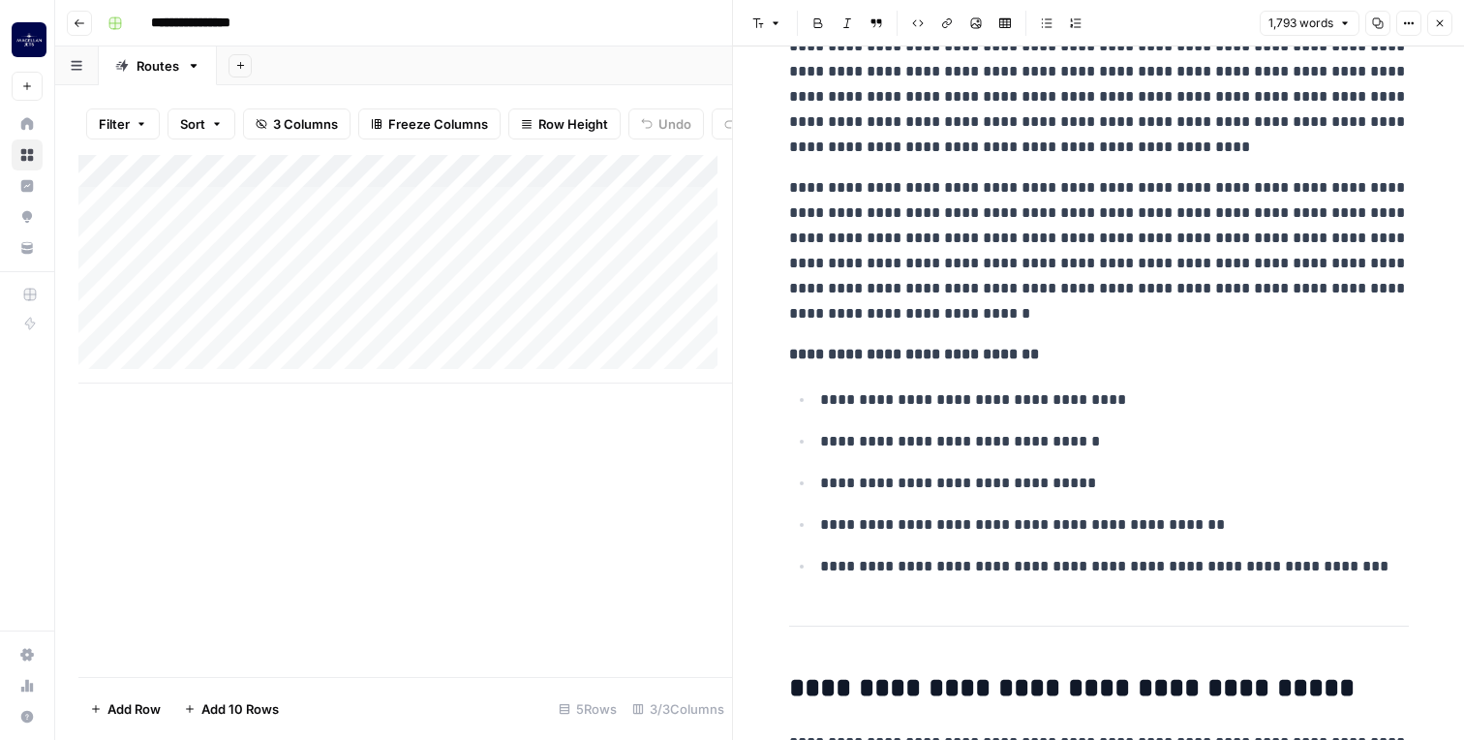
click at [935, 229] on p "**********" at bounding box center [1099, 250] width 620 height 151
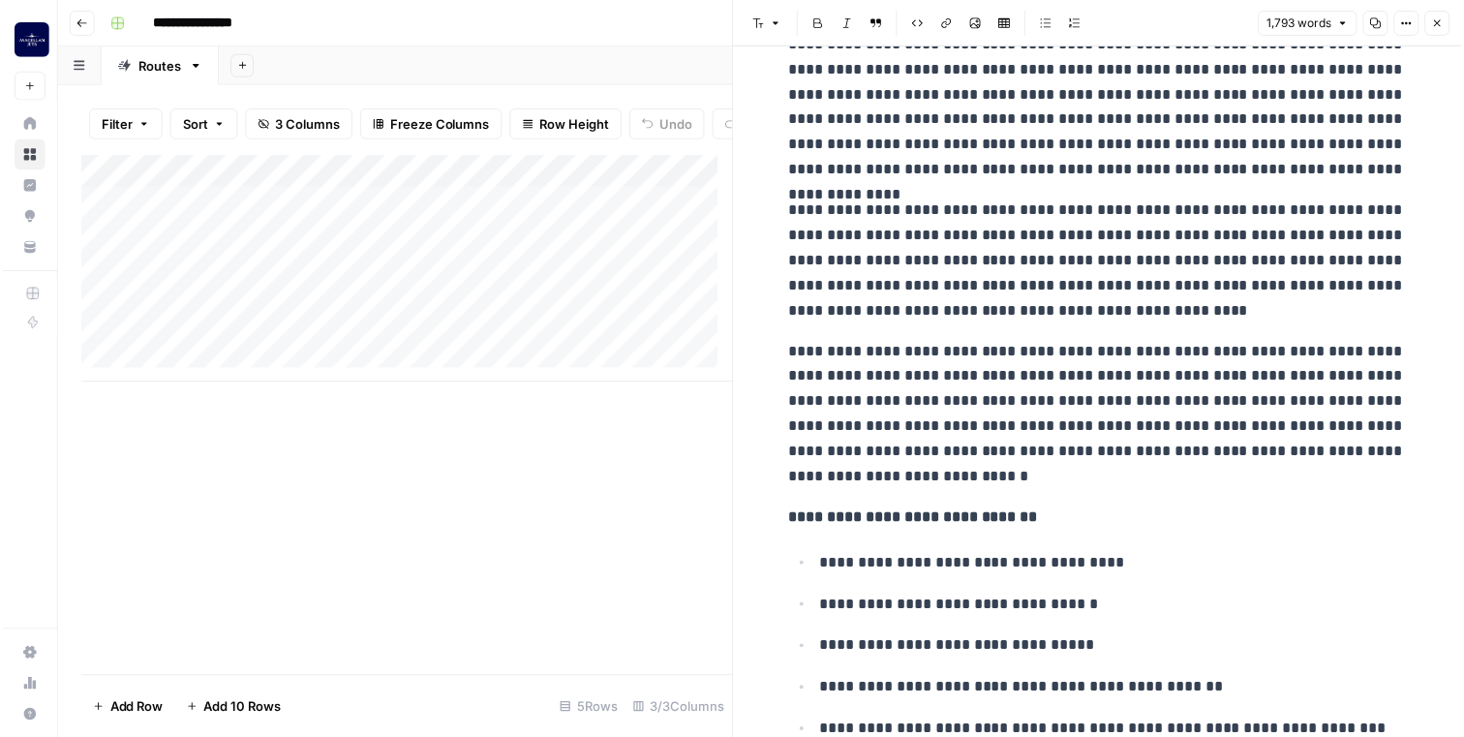
scroll to position [1261, 0]
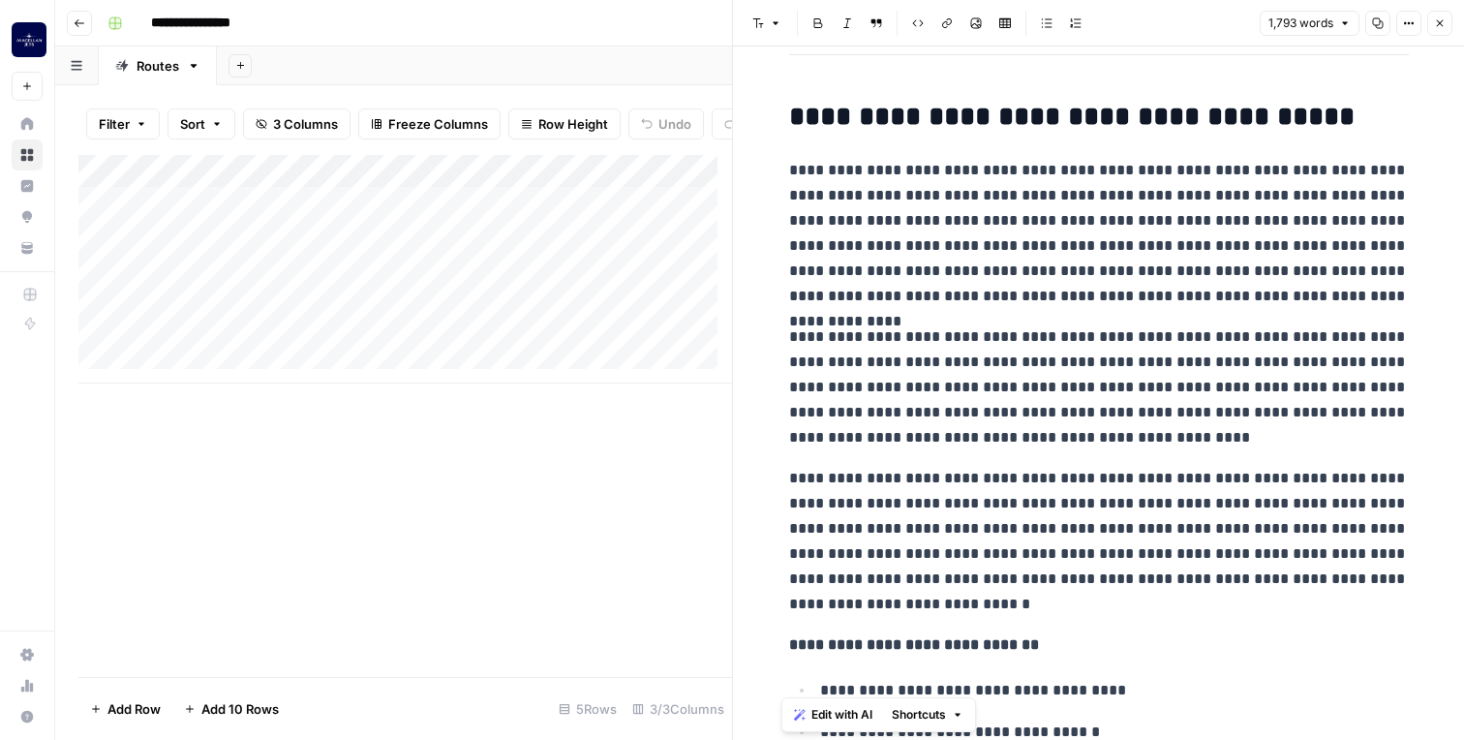
copy div "**********"
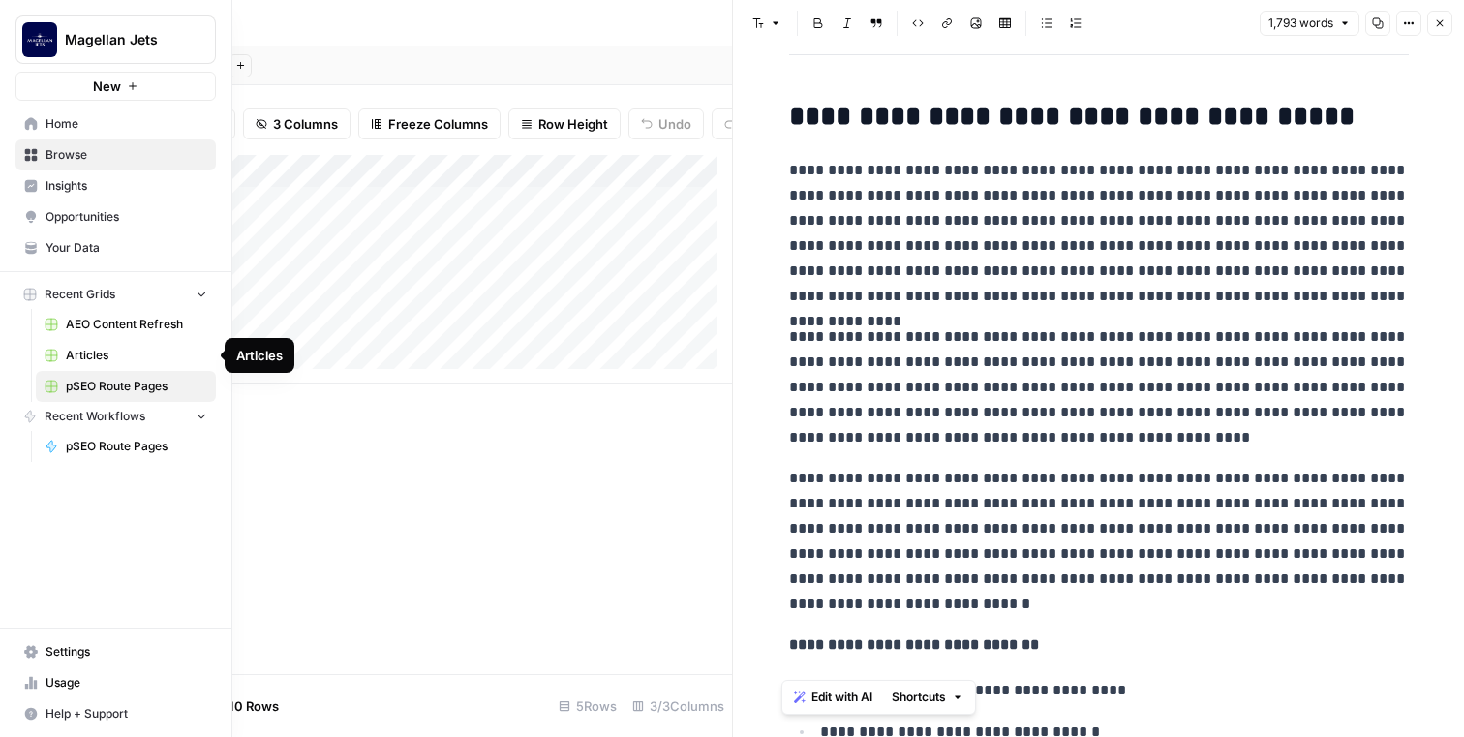
click at [108, 320] on span "AEO Content Refresh" at bounding box center [136, 324] width 141 height 17
